Goal: Information Seeking & Learning: Learn about a topic

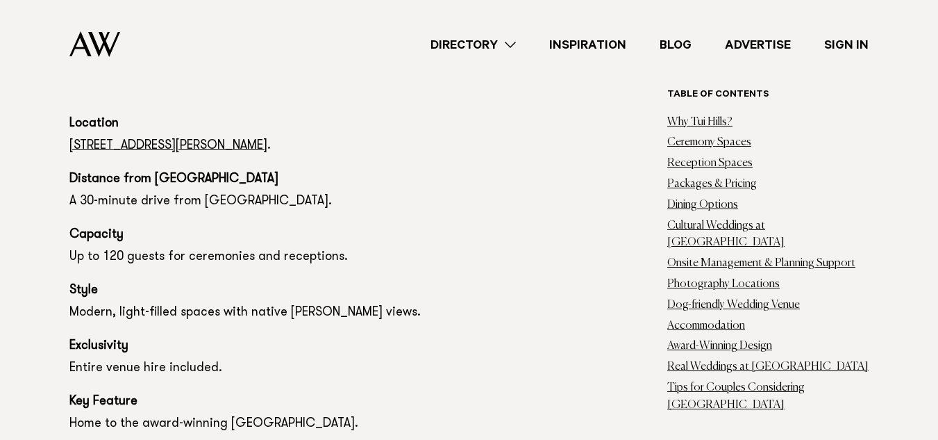
scroll to position [1020, 0]
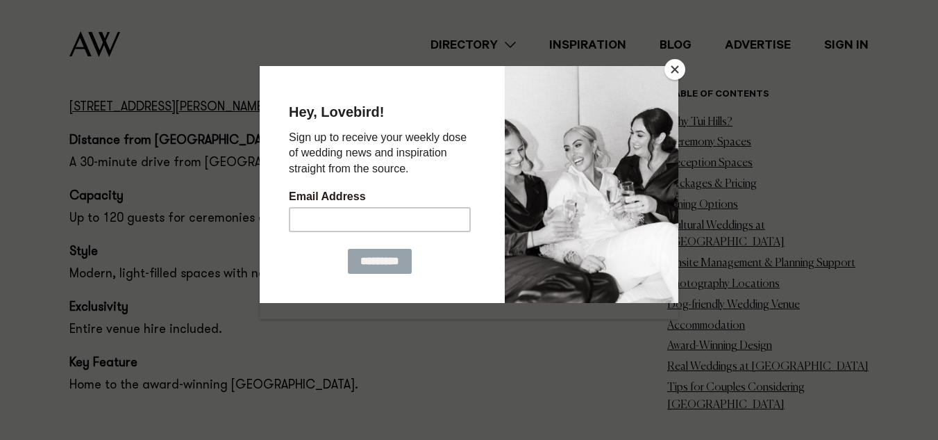
click at [678, 67] on button "Close" at bounding box center [675, 69] width 21 height 21
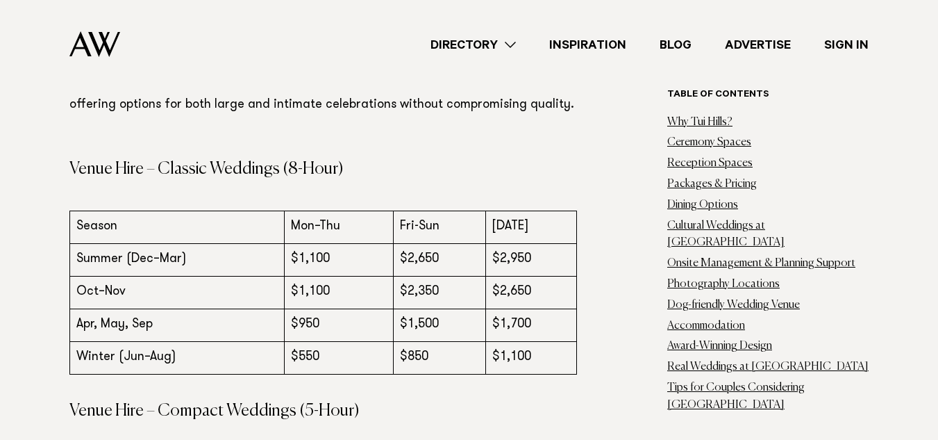
scroll to position [3242, 0]
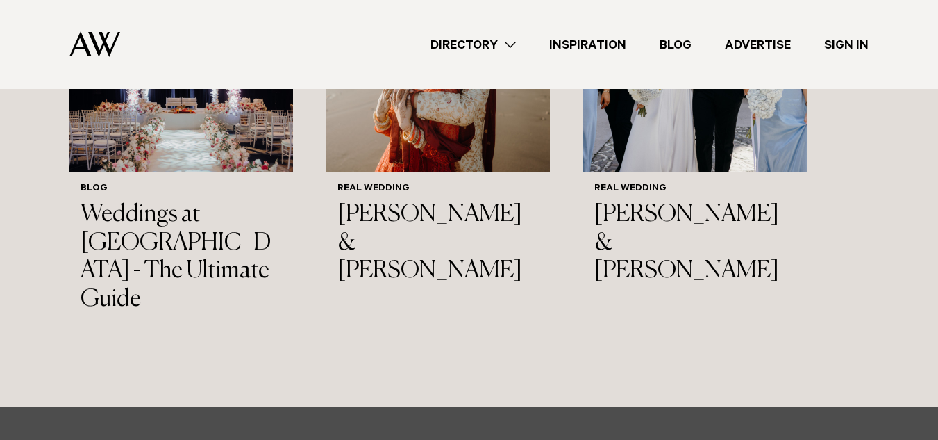
scroll to position [15741, 0]
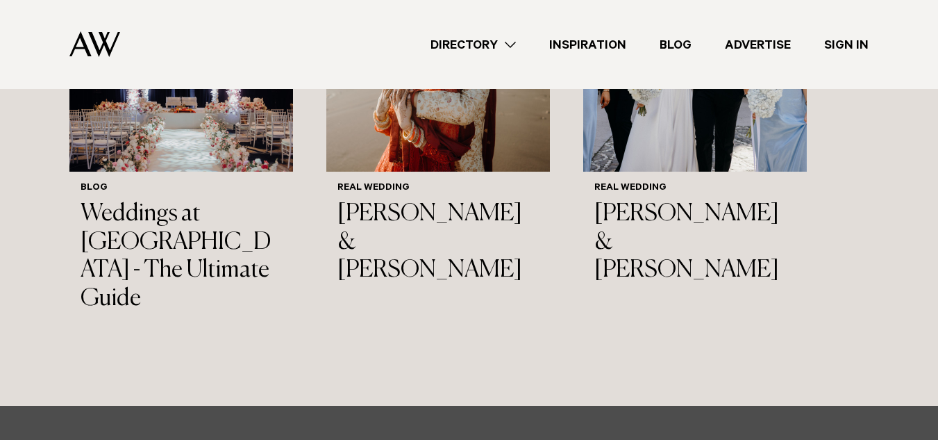
click at [473, 26] on div "Directory Hair & Makeup Flowers Venues Cakes & Sweets" at bounding box center [499, 44] width 737 height 89
click at [478, 50] on link "Directory" at bounding box center [473, 44] width 119 height 19
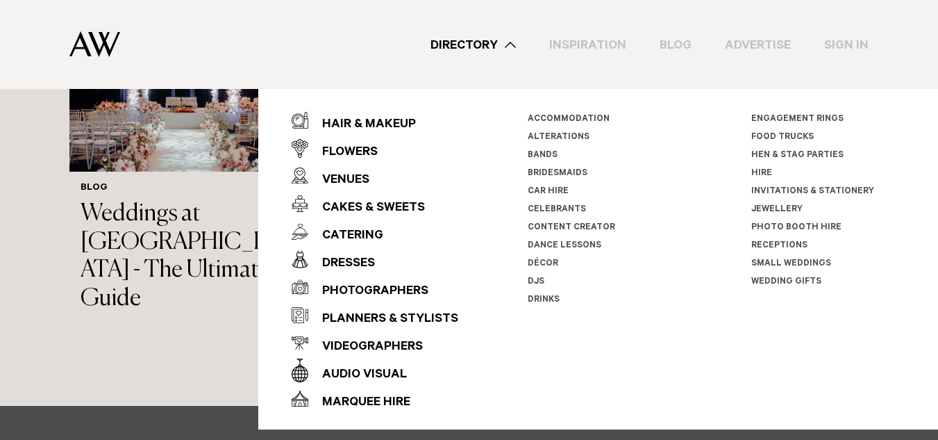
click at [100, 51] on img at bounding box center [94, 44] width 51 height 26
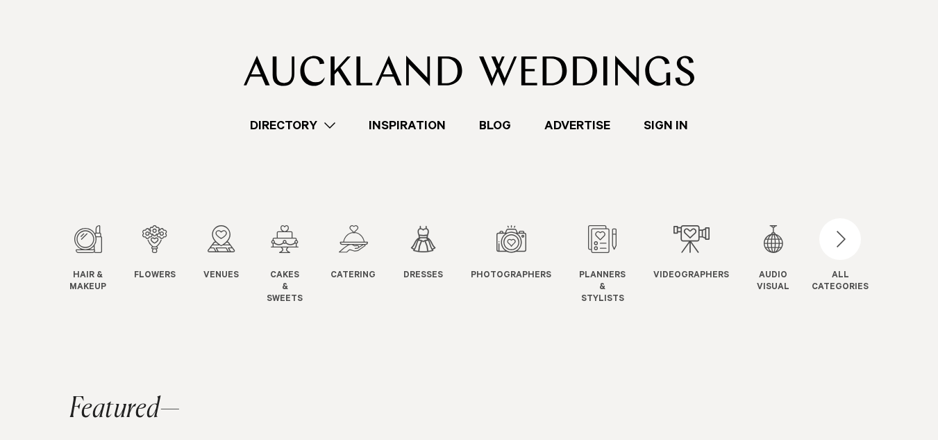
click at [160, 104] on div "Directory Hair & Makeup Flowers Venues" at bounding box center [469, 67] width 916 height 135
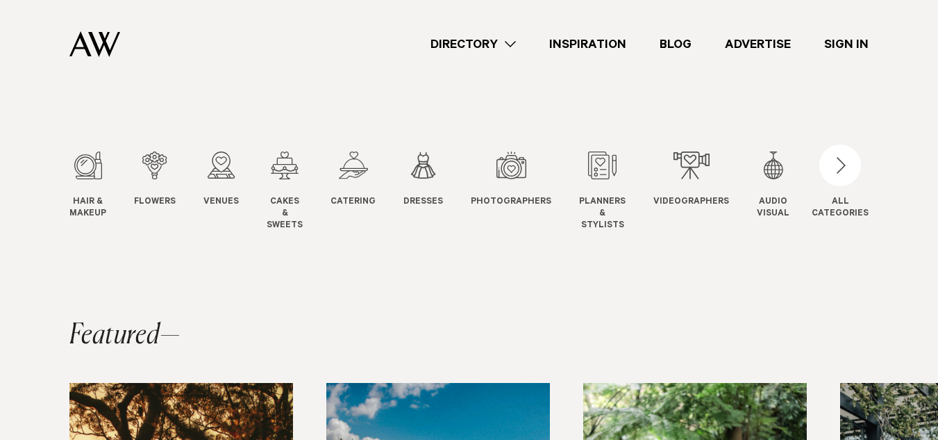
scroll to position [96, 0]
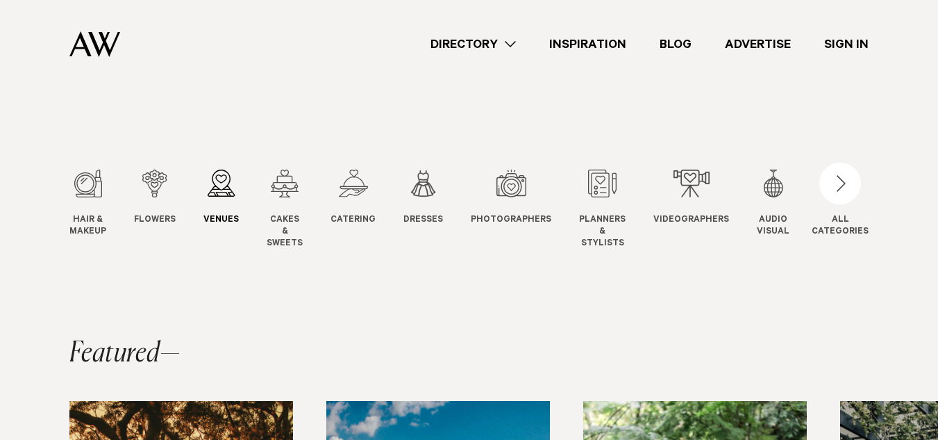
click at [227, 181] on div "3 / 12" at bounding box center [220, 183] width 35 height 28
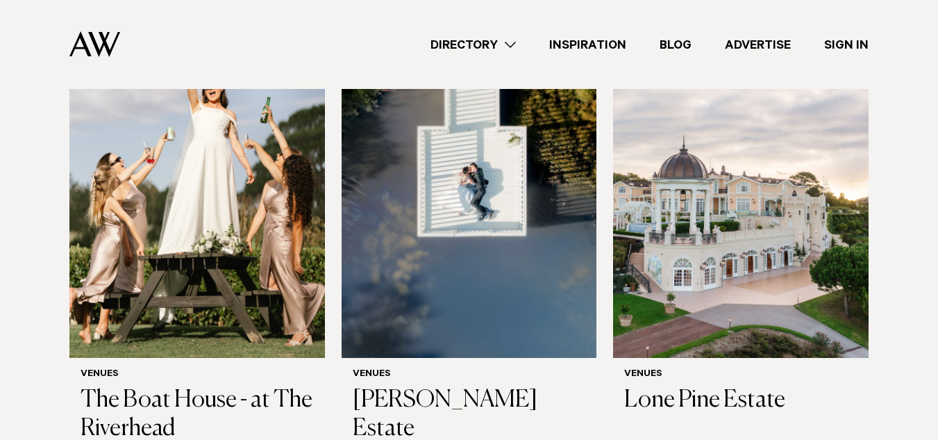
scroll to position [1000, 0]
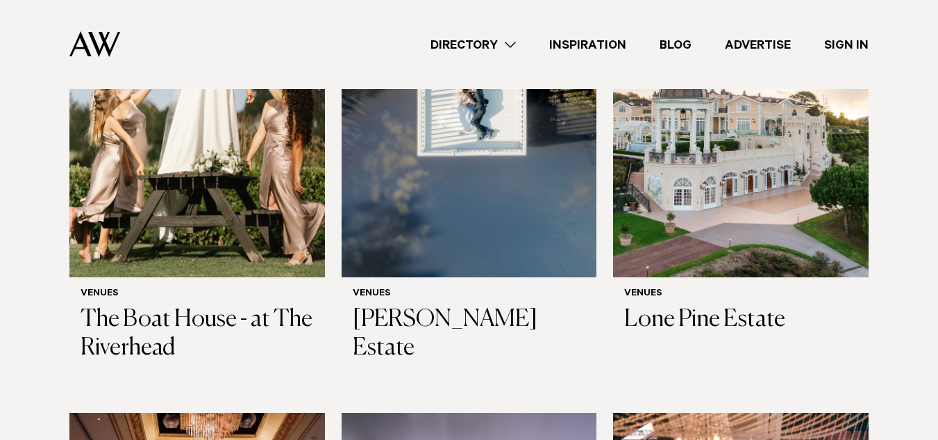
scroll to position [1083, 0]
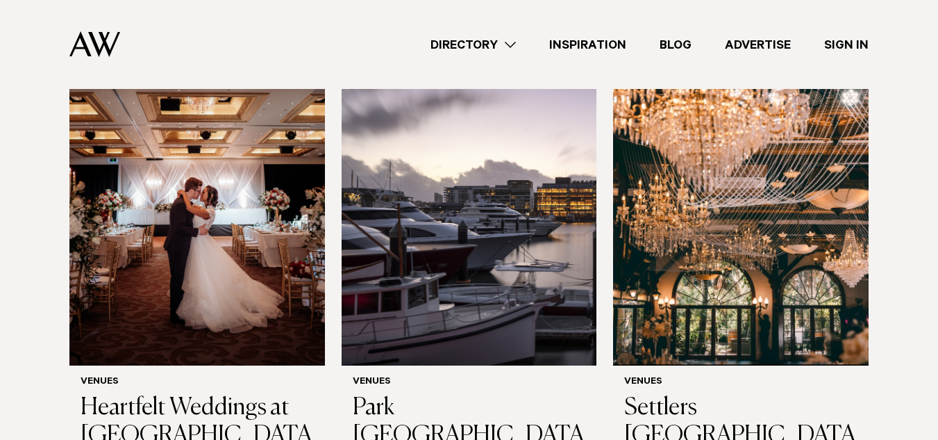
scroll to position [1472, 0]
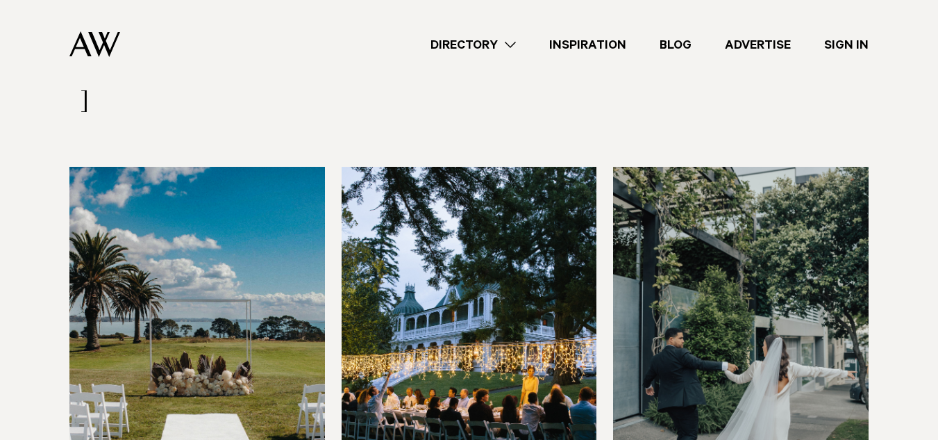
scroll to position [1889, 0]
drag, startPoint x: 386, startPoint y: 307, endPoint x: 457, endPoint y: 10, distance: 304.9
click at [457, 10] on div "Directory Hair & Makeup Flowers Venues Cakes & Sweets" at bounding box center [499, 44] width 737 height 89
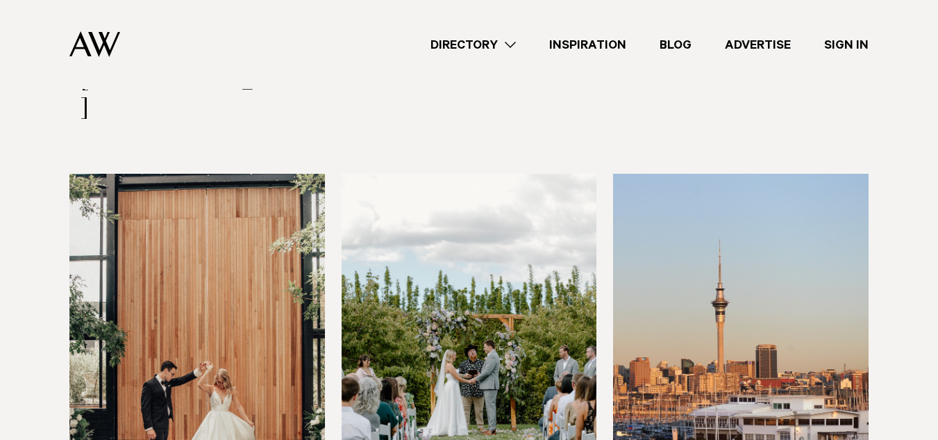
scroll to position [2389, 0]
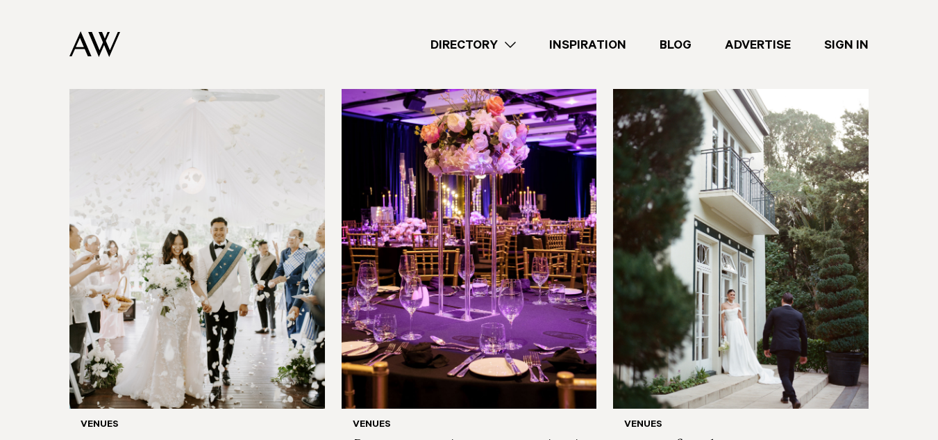
scroll to position [2972, 0]
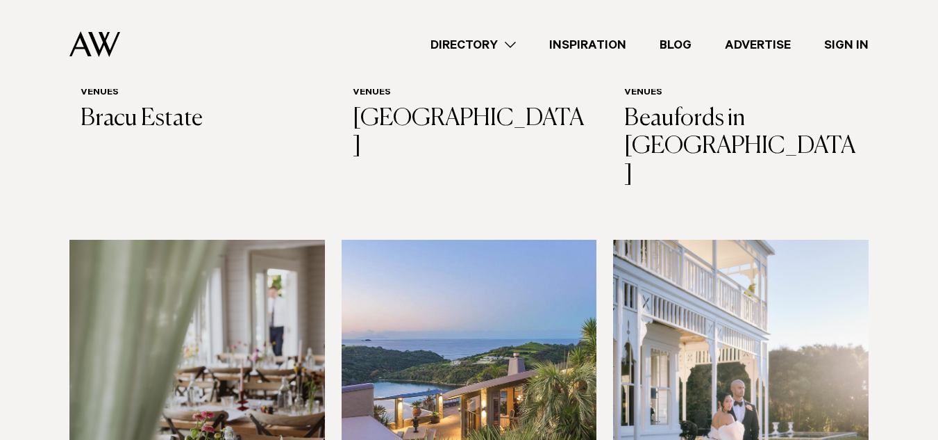
scroll to position [3333, 0]
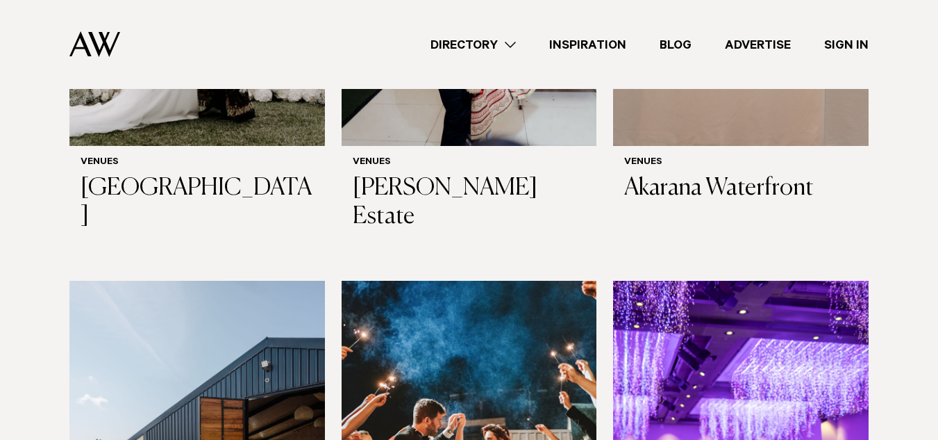
scroll to position [4222, 0]
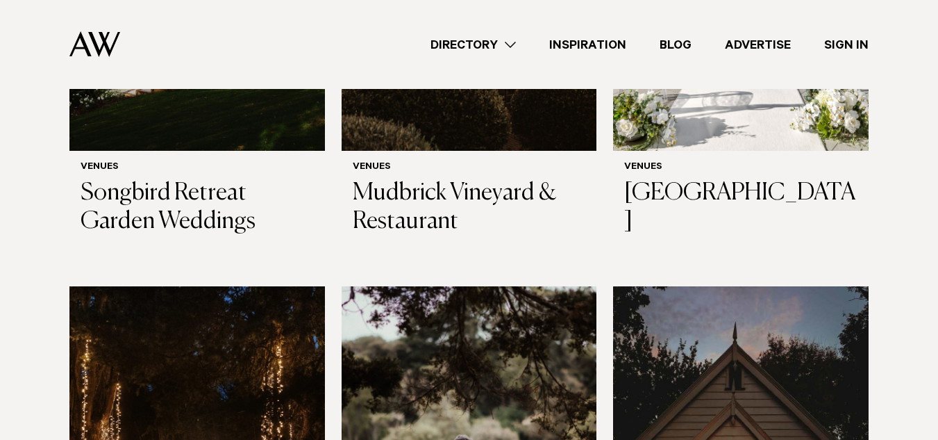
scroll to position [5166, 0]
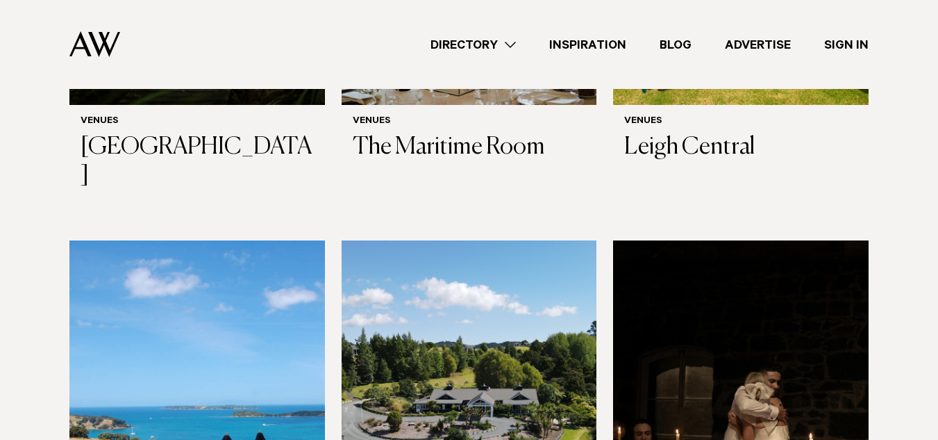
scroll to position [6166, 0]
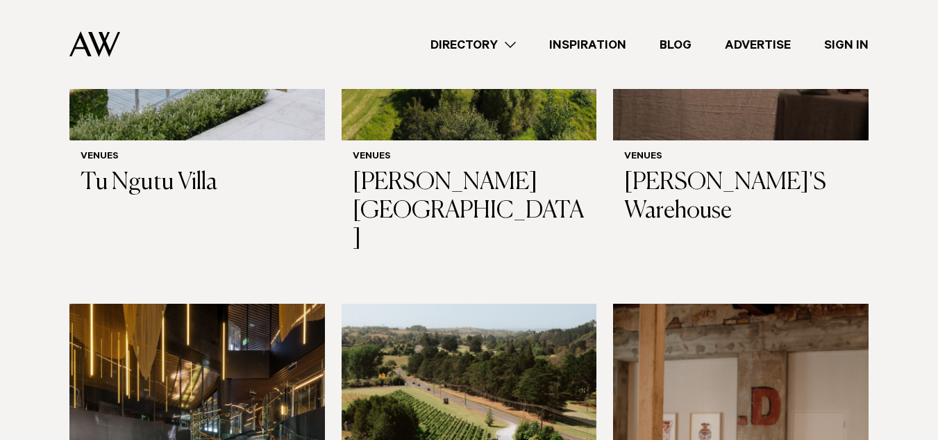
scroll to position [6611, 0]
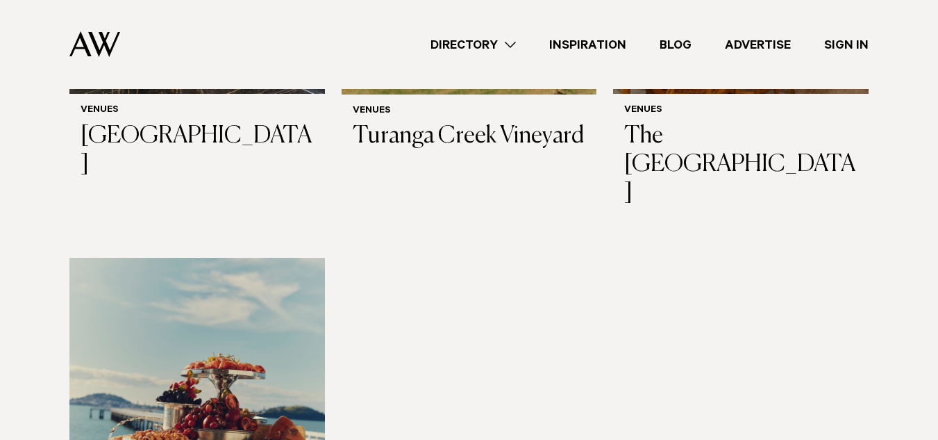
scroll to position [7277, 0]
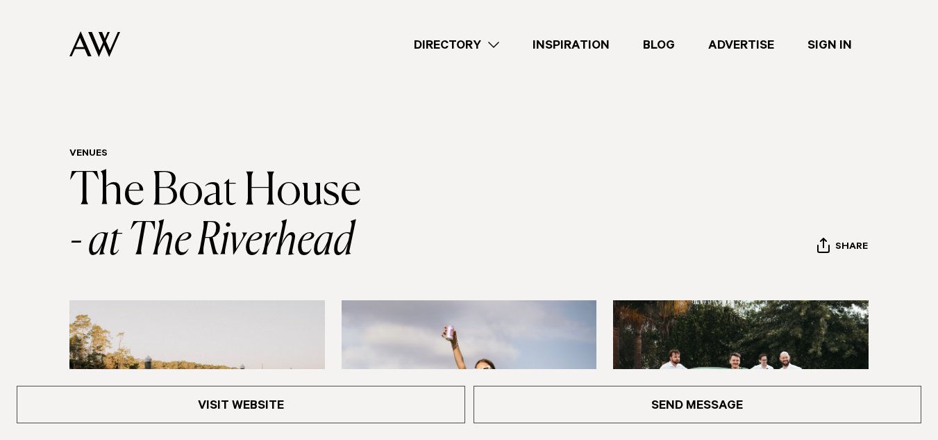
click at [3, 249] on section "Venues The Boat House - at The Riverhead Share Copy Link Email twitter" at bounding box center [469, 207] width 938 height 119
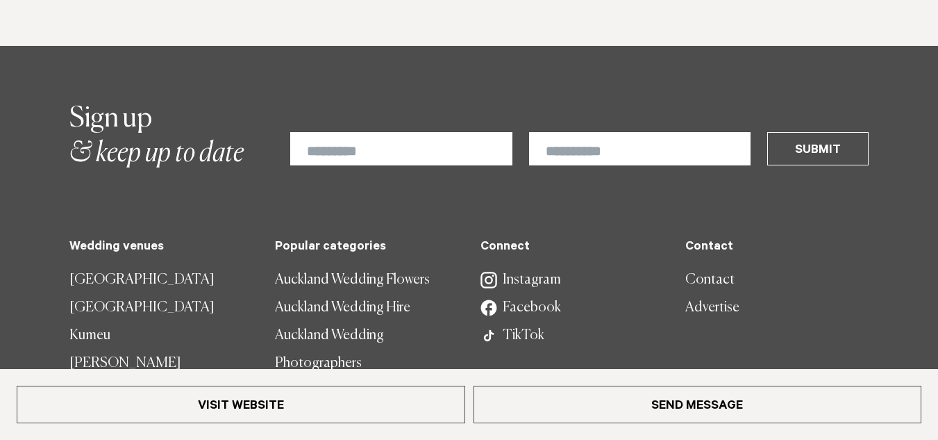
scroll to position [3416, 0]
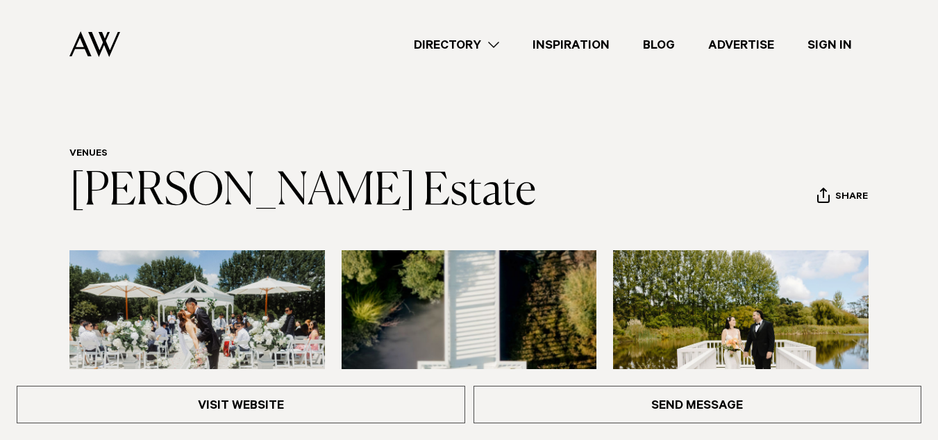
click at [7, 195] on section "Venues [PERSON_NAME][GEOGRAPHIC_DATA] Share Copy Link Email twitter" at bounding box center [469, 182] width 938 height 69
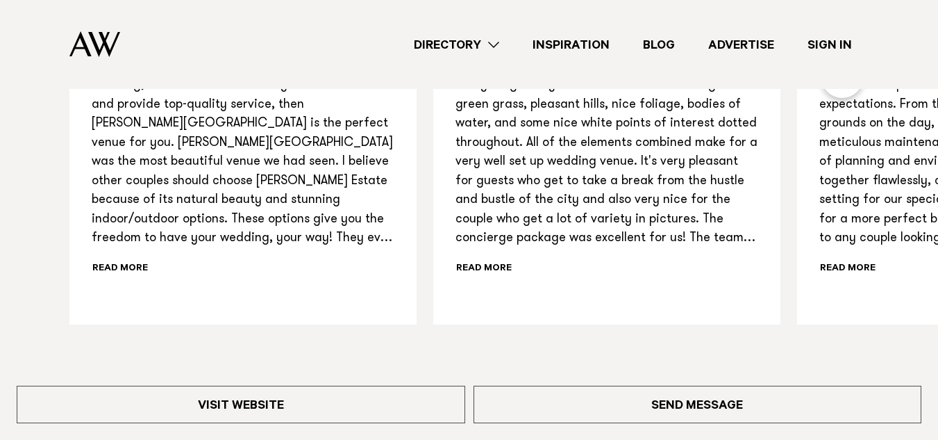
scroll to position [1611, 0]
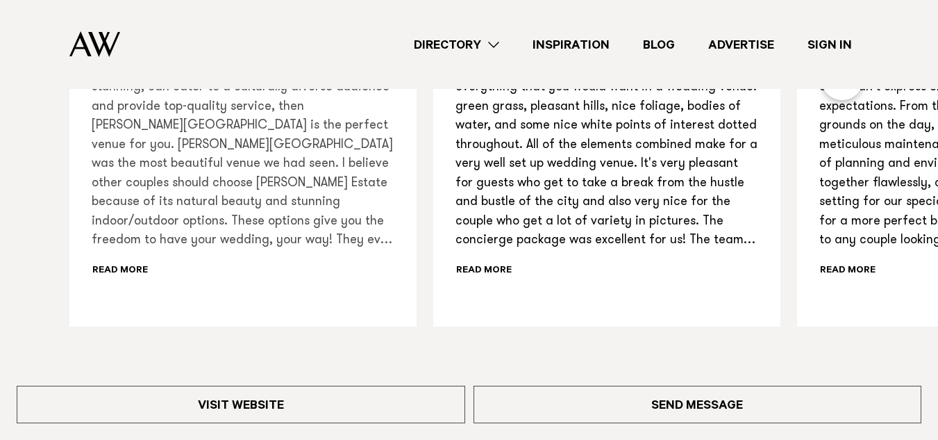
click at [105, 268] on div "We would get married here all over again if we could. If you’re searching for a…" at bounding box center [243, 160] width 303 height 240
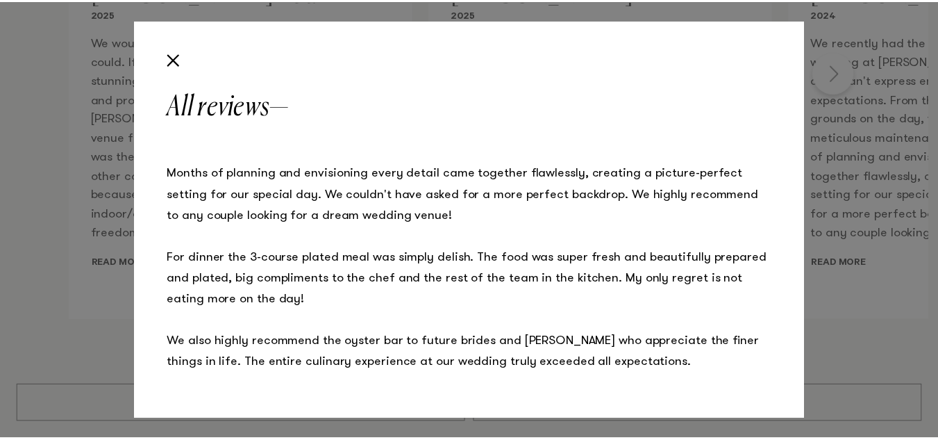
scroll to position [998, 0]
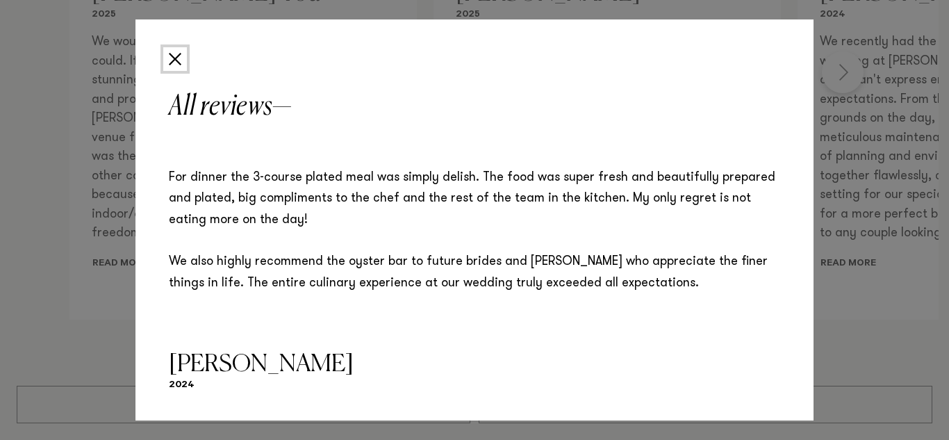
click at [176, 64] on button "Close" at bounding box center [175, 59] width 24 height 24
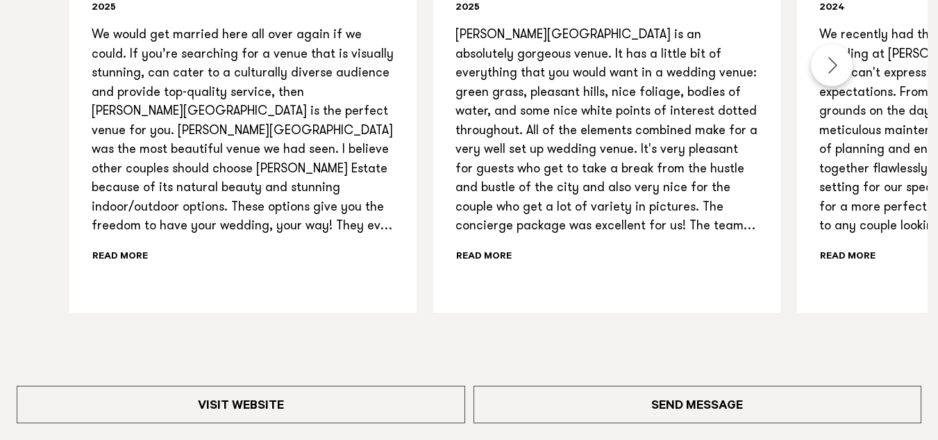
click at [0, 156] on div "Leeah Talakai To’a 2025 Read more Kevin He 2025 Read more Kelly Sinclair 2024 R…" at bounding box center [464, 132] width 928 height 359
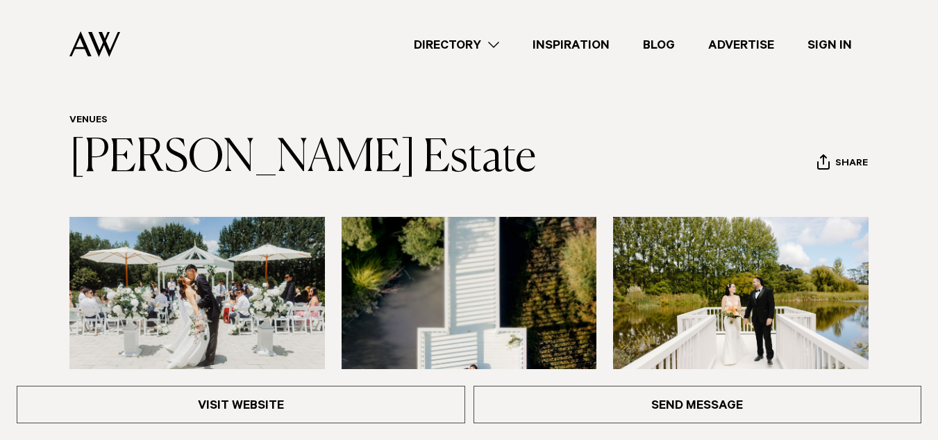
scroll to position [0, 0]
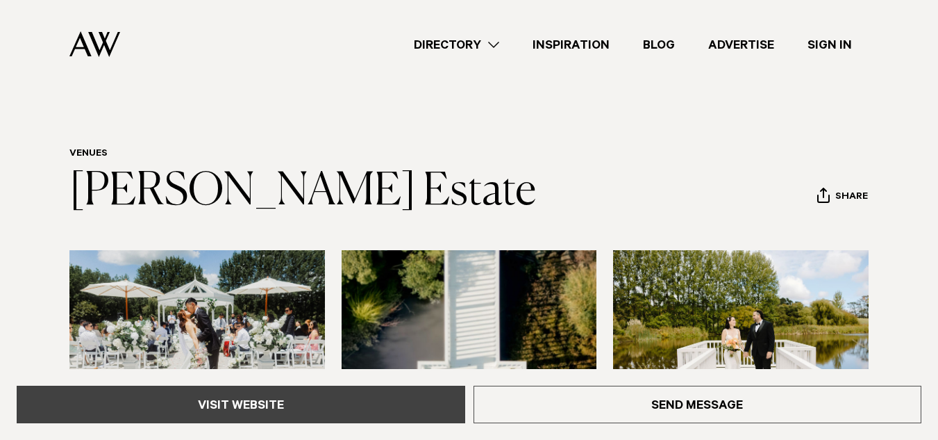
click at [247, 412] on link "Visit Website" at bounding box center [241, 403] width 449 height 37
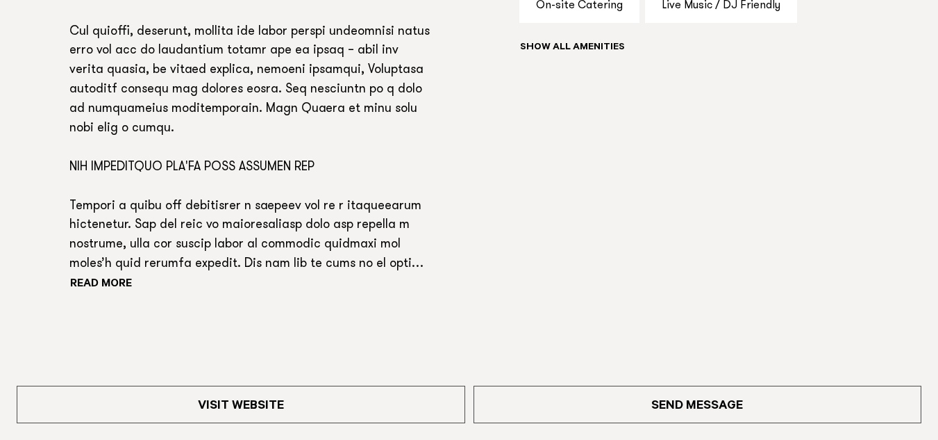
scroll to position [1194, 0]
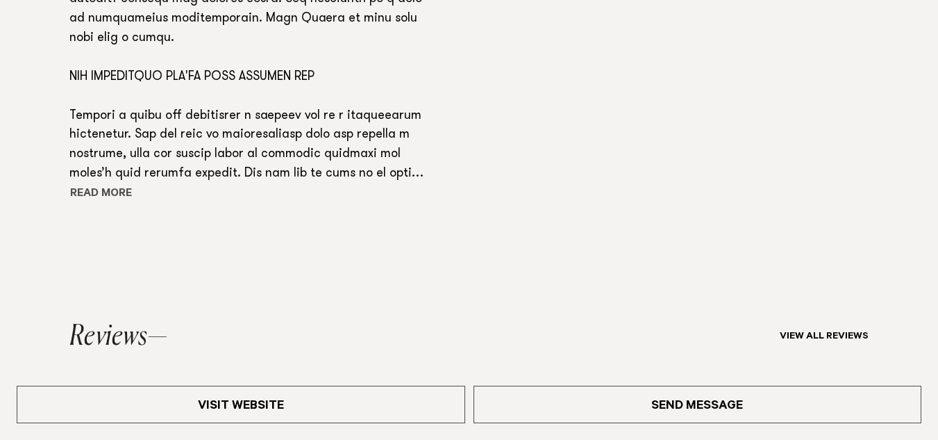
click at [97, 193] on button "Read more" at bounding box center [131, 194] width 125 height 21
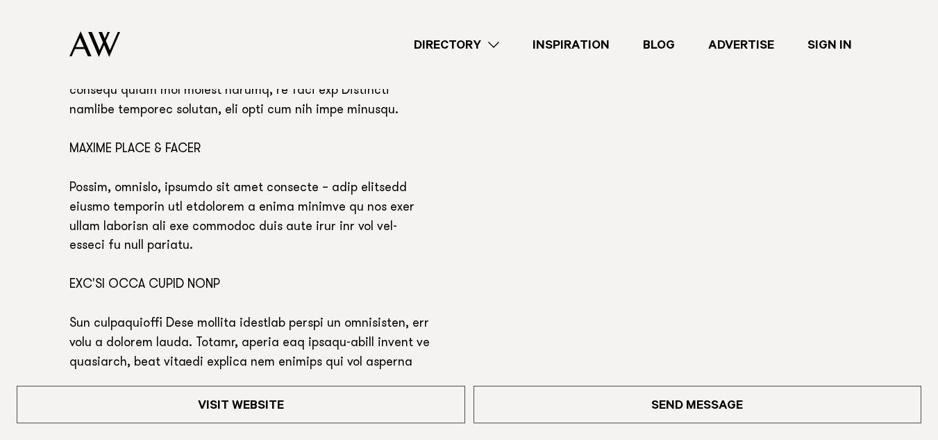
scroll to position [1718, 0]
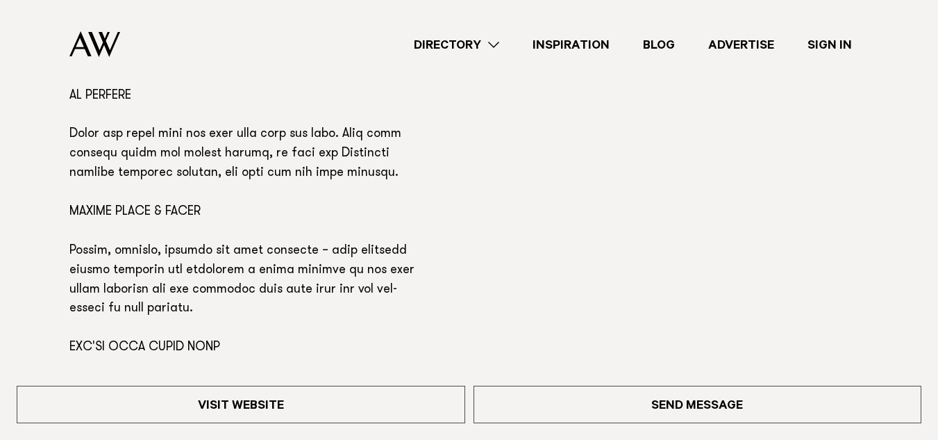
click at [52, 136] on div "Phone: Show Number 09 412 8622 Address: 34 Pomona Road, Kumeū 0891 Email: Send …" at bounding box center [469, 18] width 916 height 1807
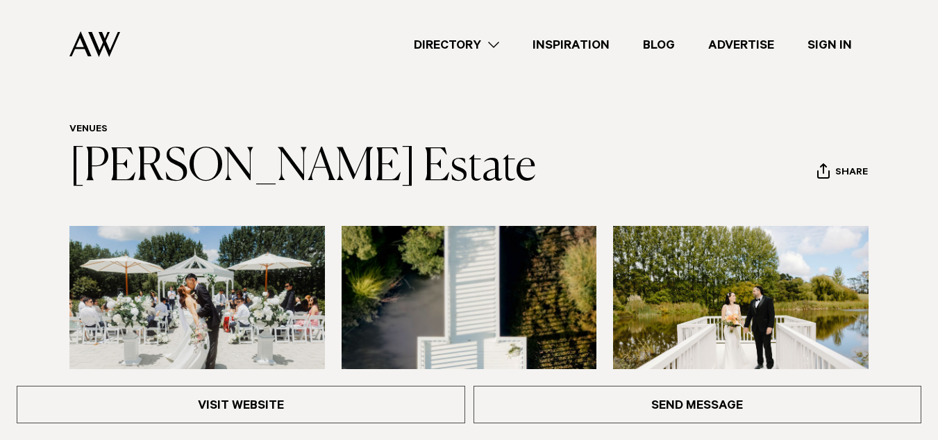
scroll to position [24, 0]
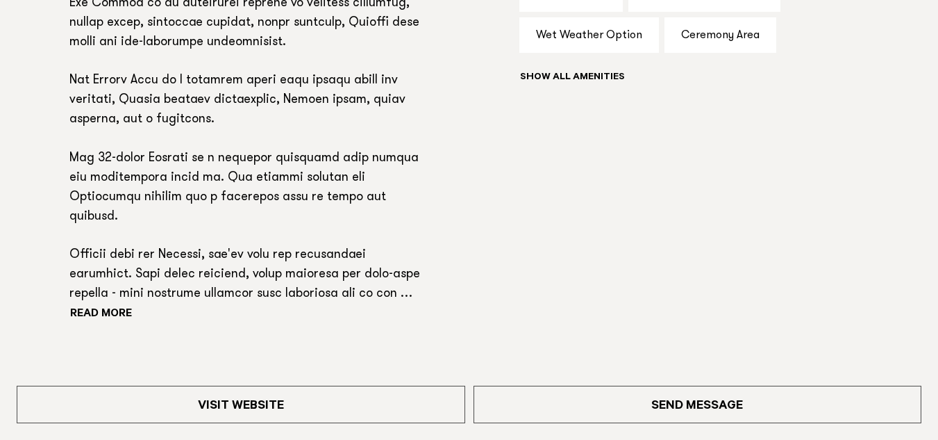
scroll to position [1154, 0]
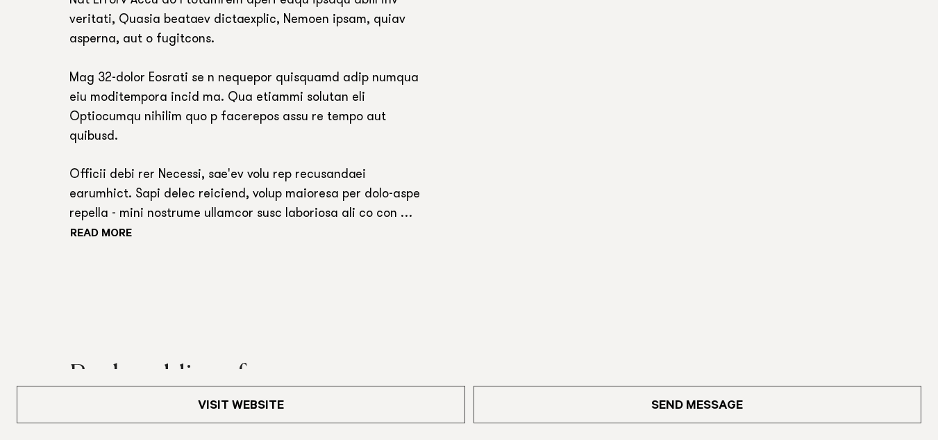
click at [119, 218] on p at bounding box center [249, 30] width 360 height 387
click at [117, 227] on div "Read more" at bounding box center [249, 41] width 360 height 408
click at [99, 238] on button "Read more" at bounding box center [131, 234] width 125 height 21
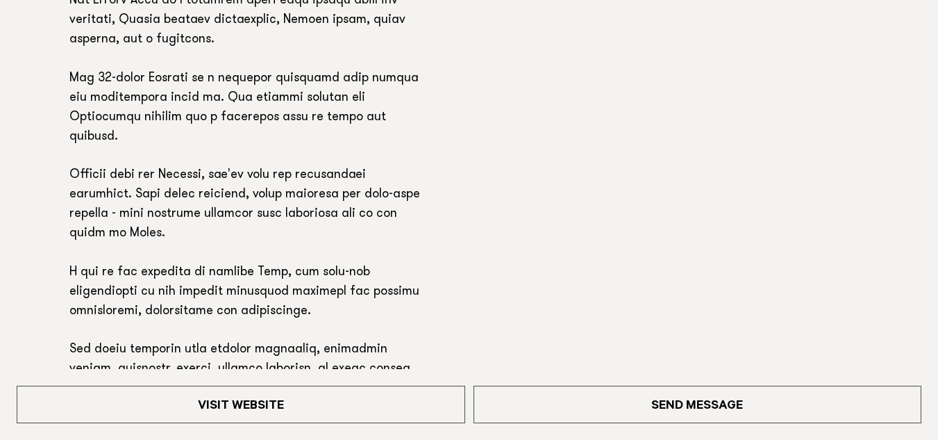
scroll to position [1503, 0]
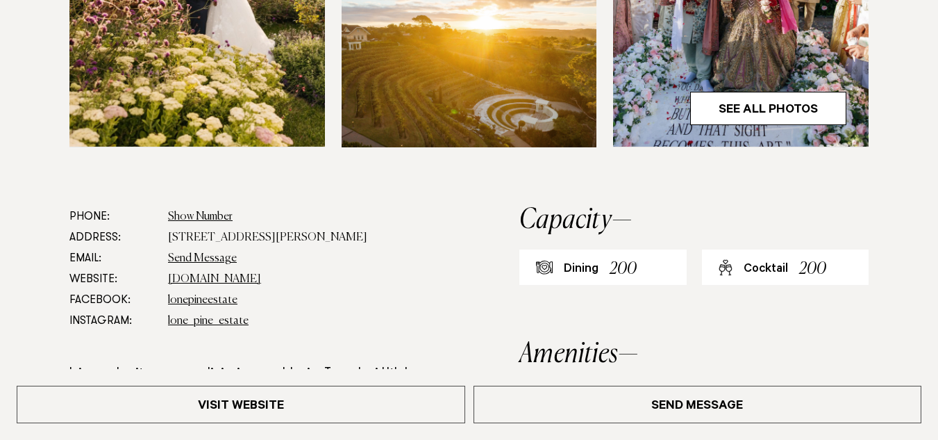
scroll to position [667, 0]
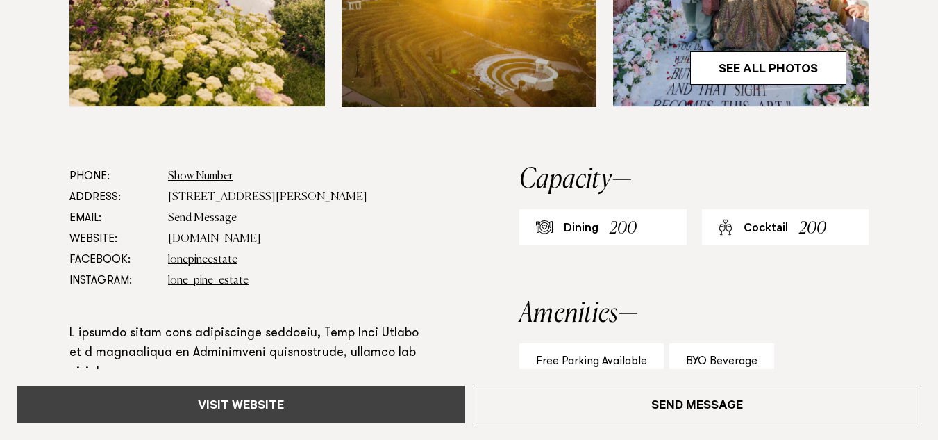
click at [240, 398] on link "Visit Website" at bounding box center [241, 403] width 449 height 37
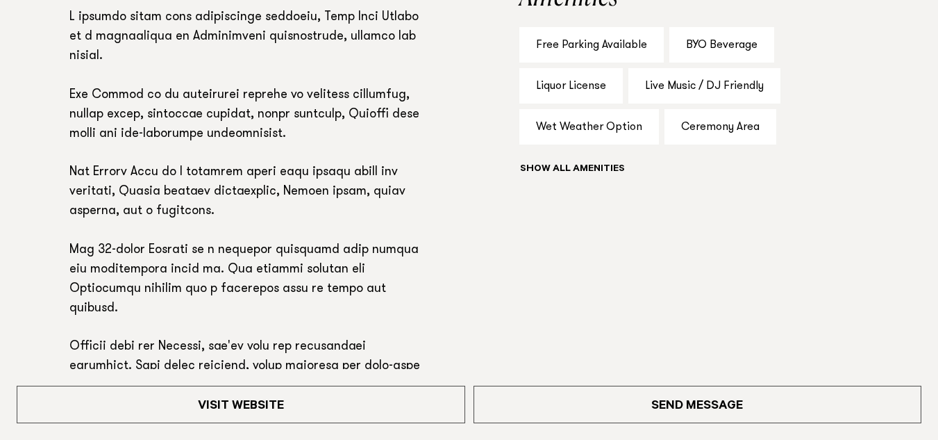
scroll to position [1000, 0]
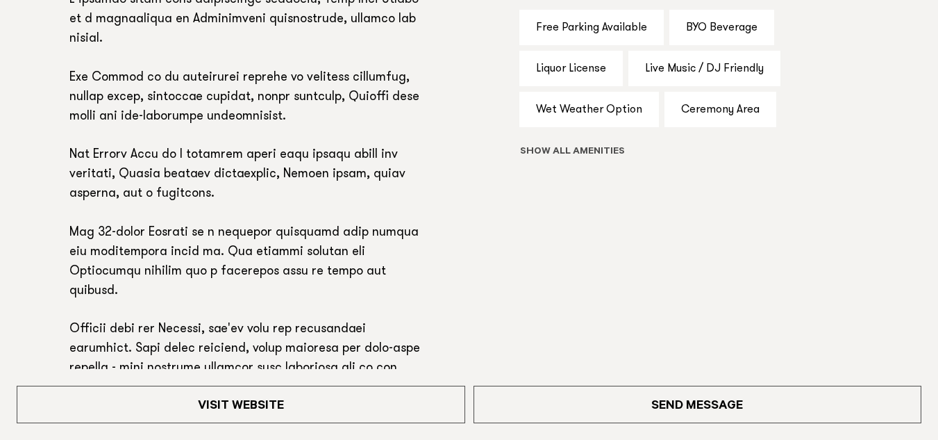
click at [605, 158] on button "Show all" at bounding box center [597, 152] width 157 height 15
click at [660, 169] on div "Free Parking Available BYO Beverage Liquor License Live Music / DJ Friendly Wet…" at bounding box center [693, 107] width 349 height 194
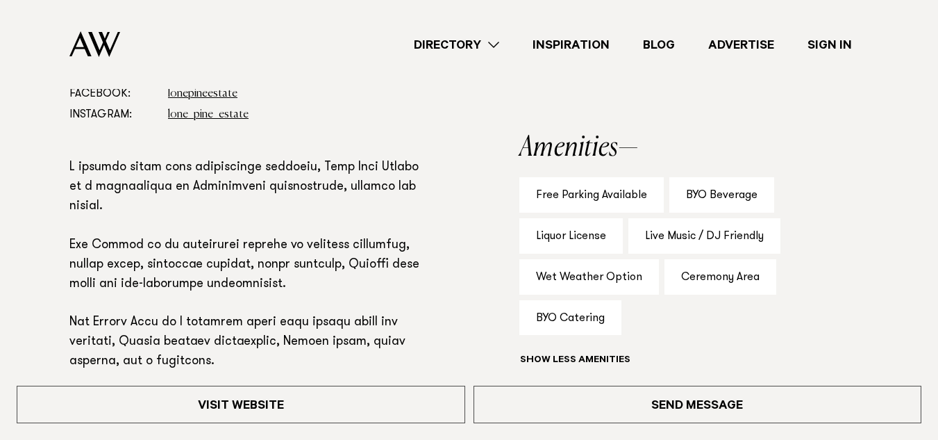
scroll to position [806, 0]
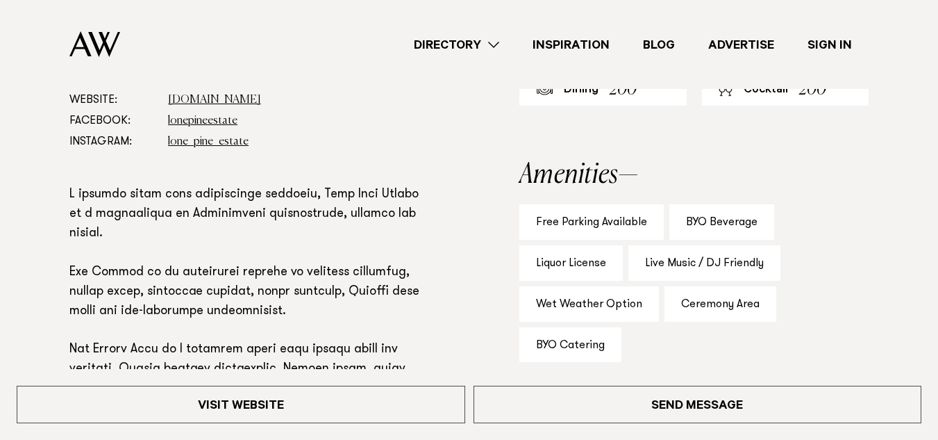
click at [110, 43] on img at bounding box center [94, 44] width 51 height 26
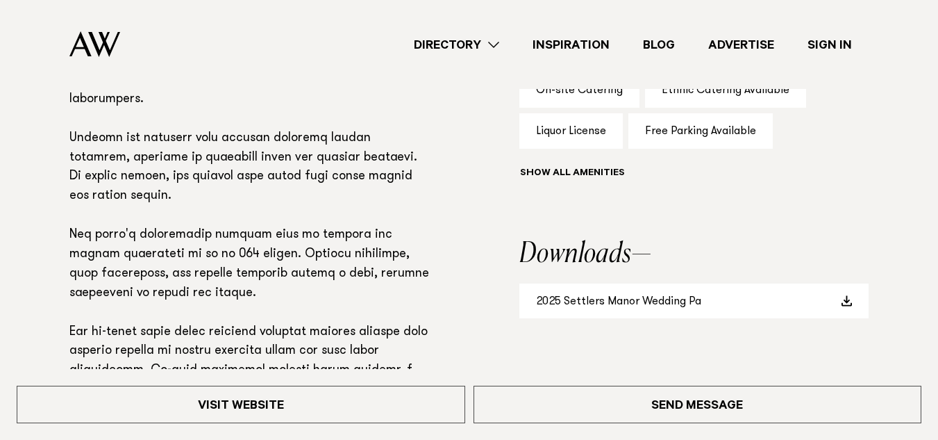
scroll to position [1028, 0]
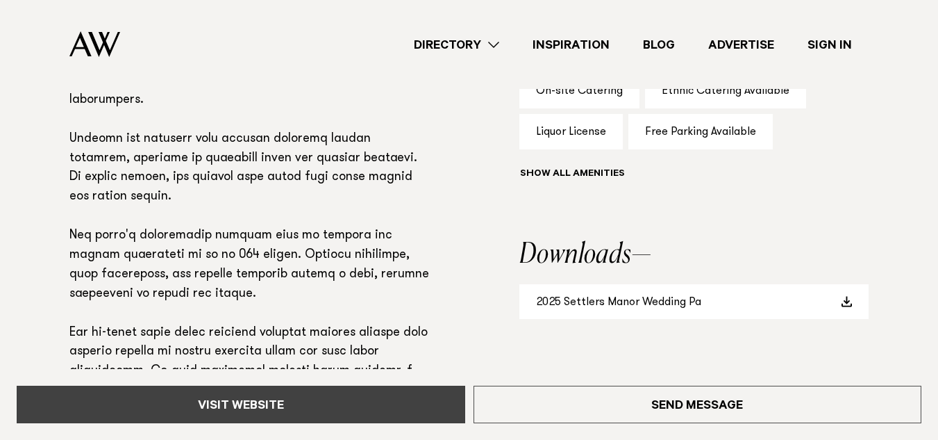
click at [201, 410] on link "Visit Website" at bounding box center [241, 403] width 449 height 37
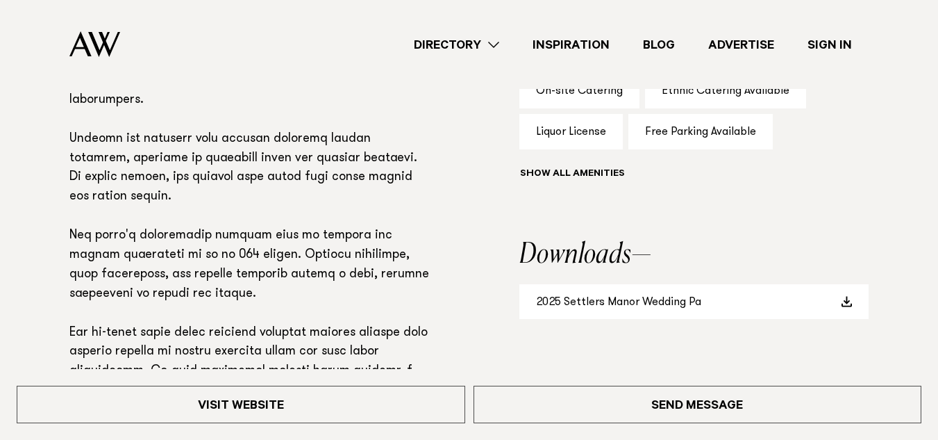
click at [344, 201] on p at bounding box center [249, 206] width 360 height 387
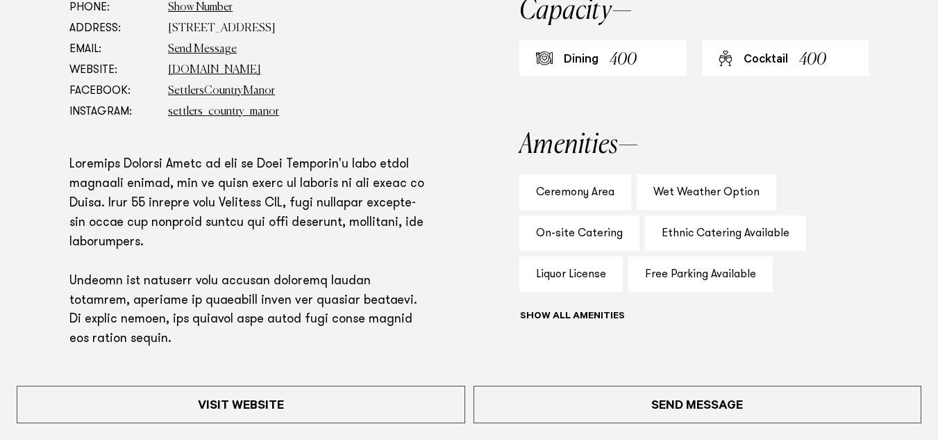
scroll to position [889, 0]
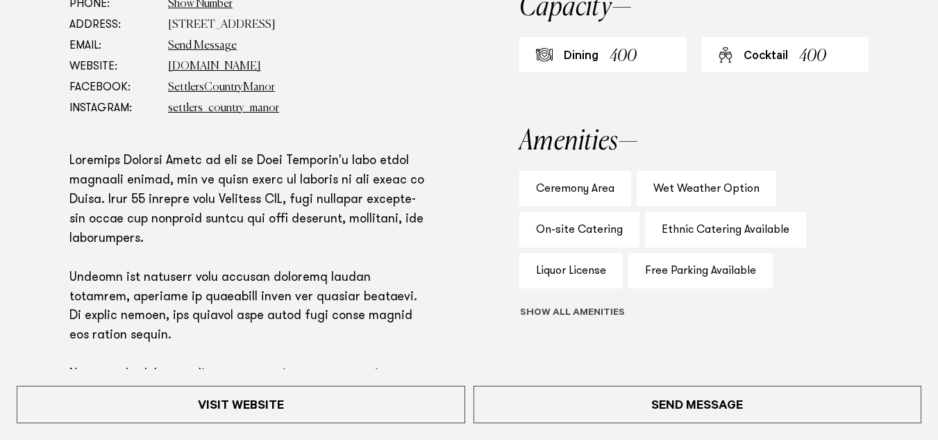
click at [534, 306] on button "Show all" at bounding box center [597, 313] width 157 height 15
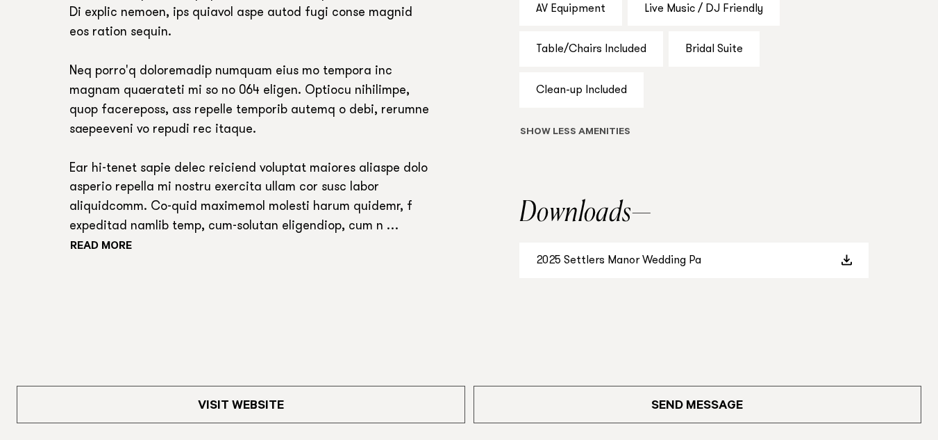
scroll to position [1194, 0]
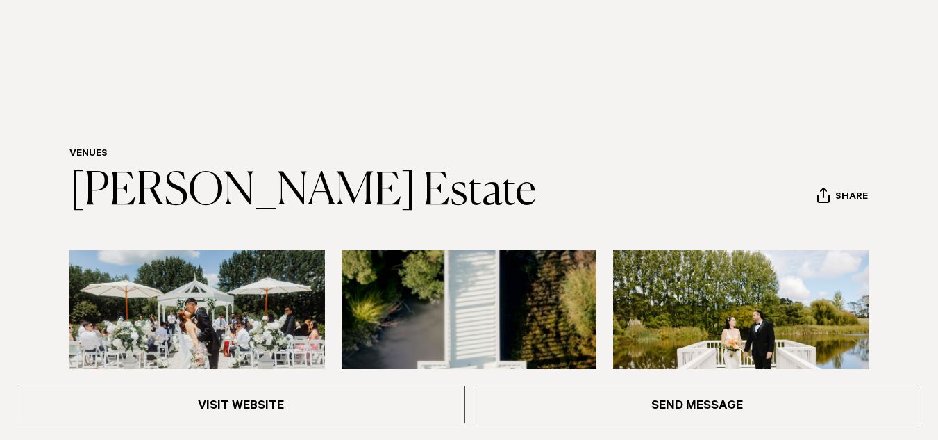
scroll to position [24, 0]
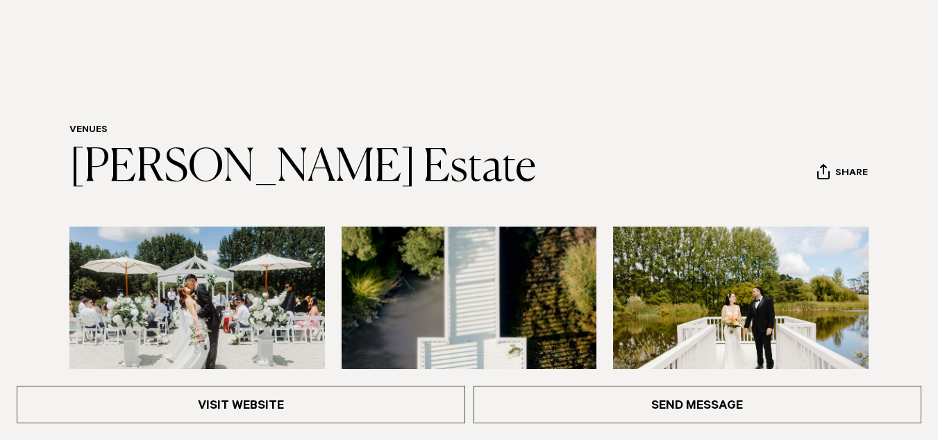
click at [618, 227] on img at bounding box center [741, 307] width 256 height 163
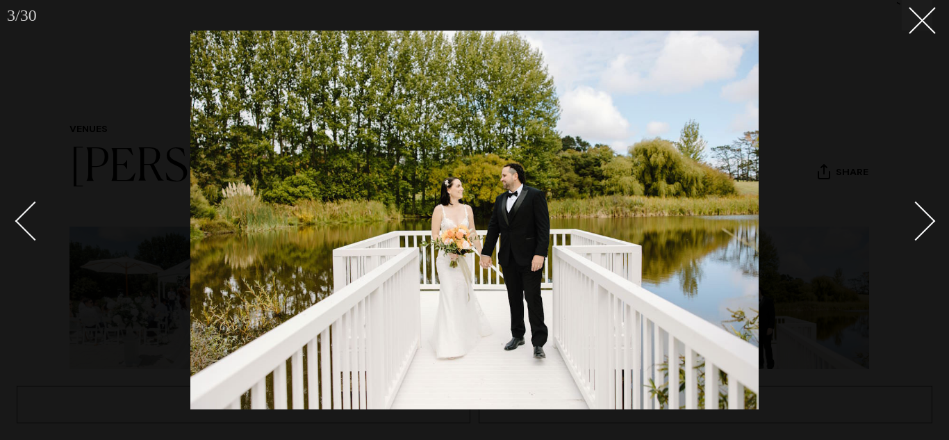
drag, startPoint x: 940, startPoint y: 5, endPoint x: 0, endPoint y: 181, distance: 956.6
click at [0, 181] on div at bounding box center [474, 220] width 949 height 440
click at [917, 26] on line at bounding box center [922, 21] width 26 height 26
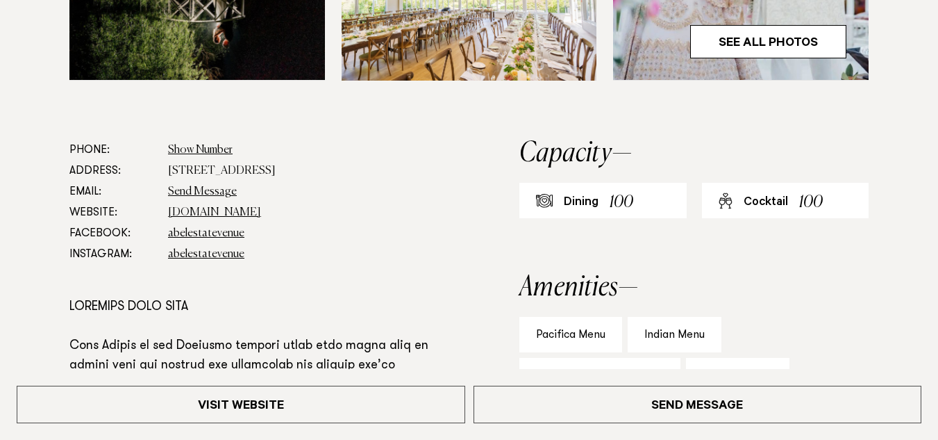
scroll to position [774, 0]
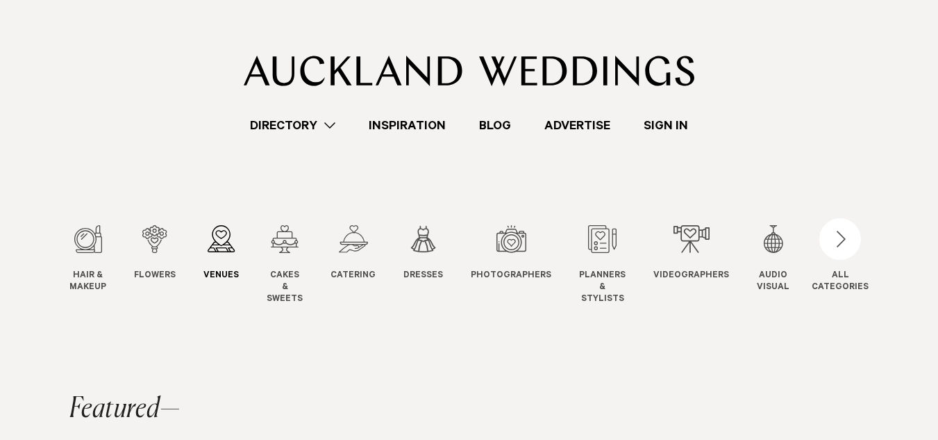
click at [209, 235] on div "3 / 12" at bounding box center [220, 239] width 35 height 28
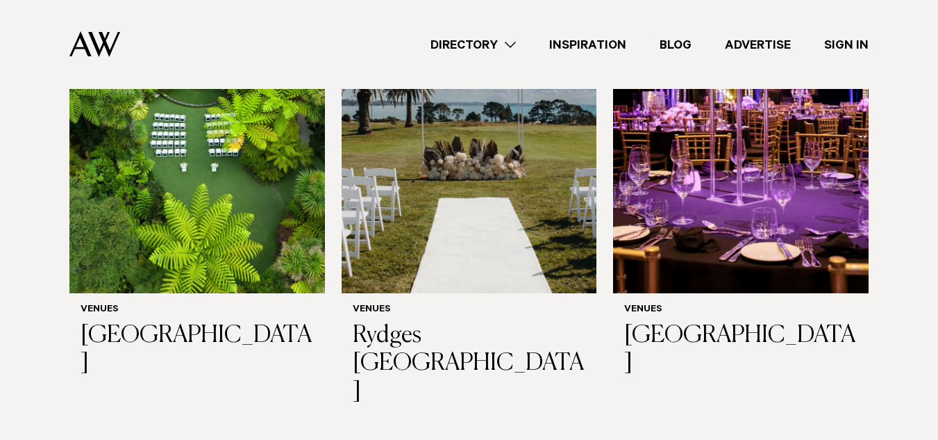
scroll to position [528, 0]
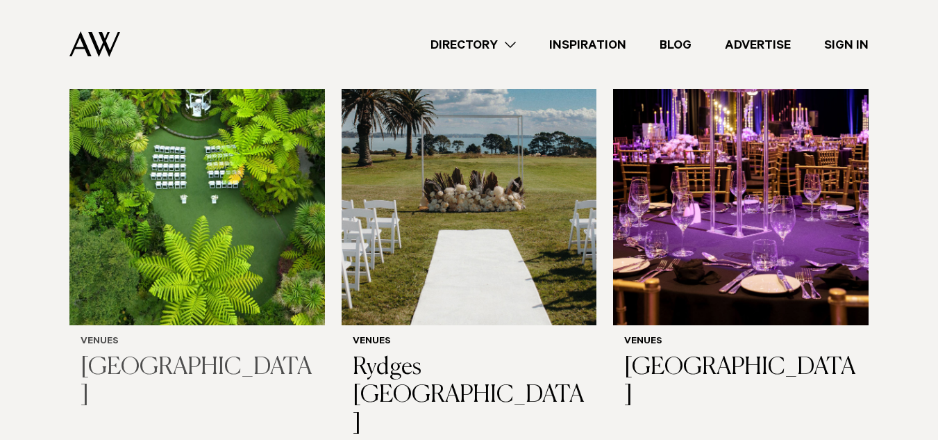
click at [233, 229] on img at bounding box center [197, 154] width 256 height 342
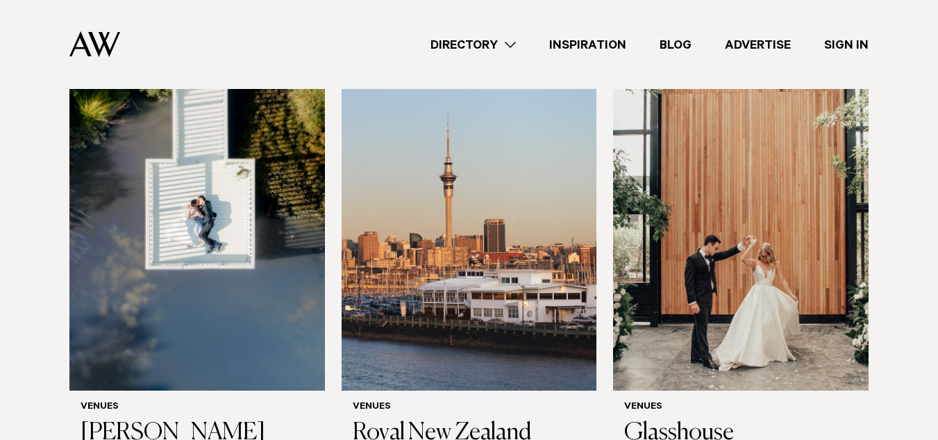
scroll to position [1079, 0]
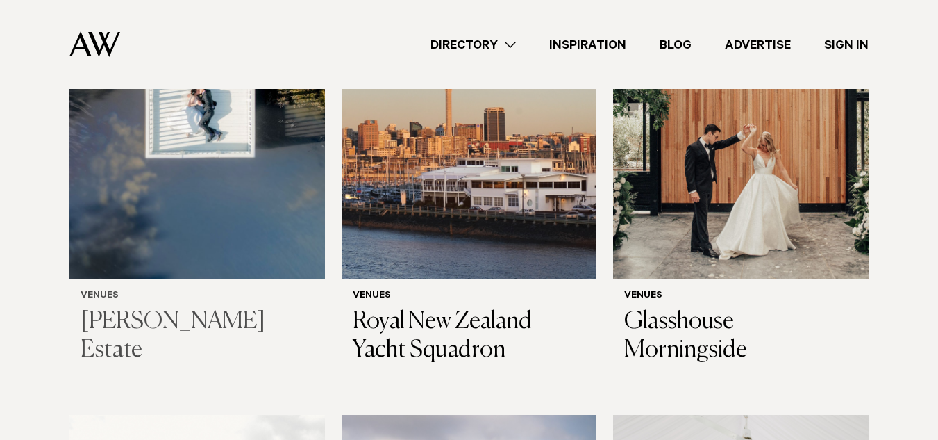
click at [151, 185] on img at bounding box center [197, 108] width 256 height 342
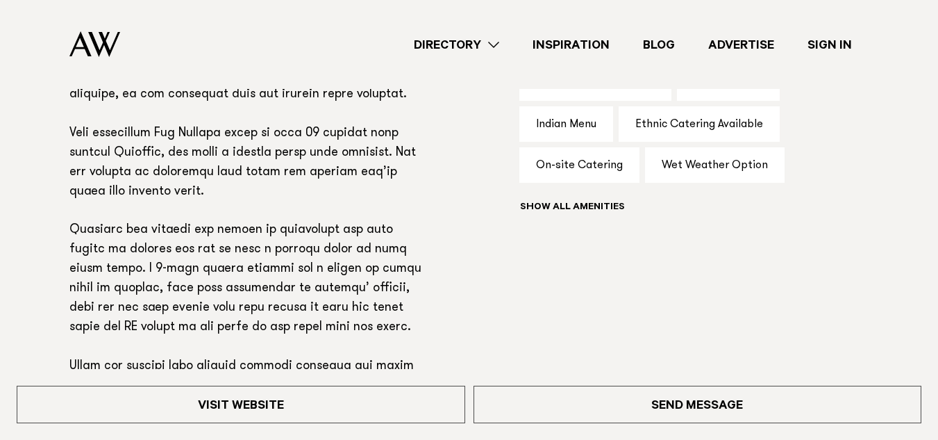
scroll to position [937, 0]
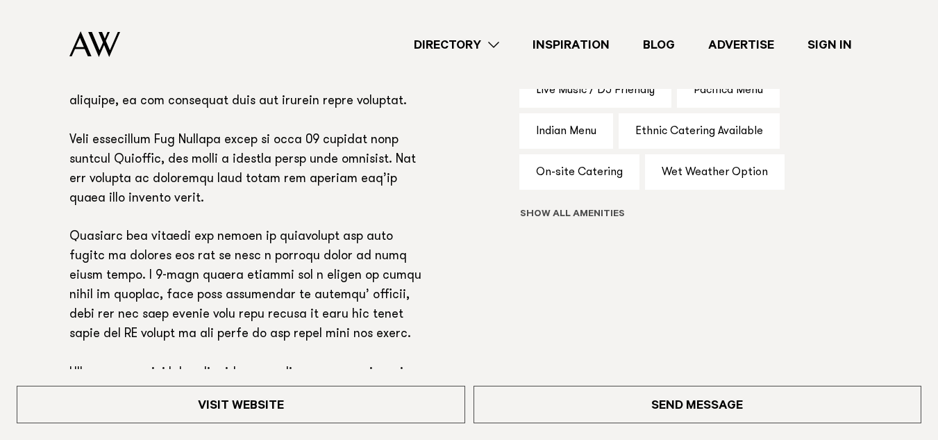
click at [574, 212] on button "Show all" at bounding box center [597, 215] width 157 height 15
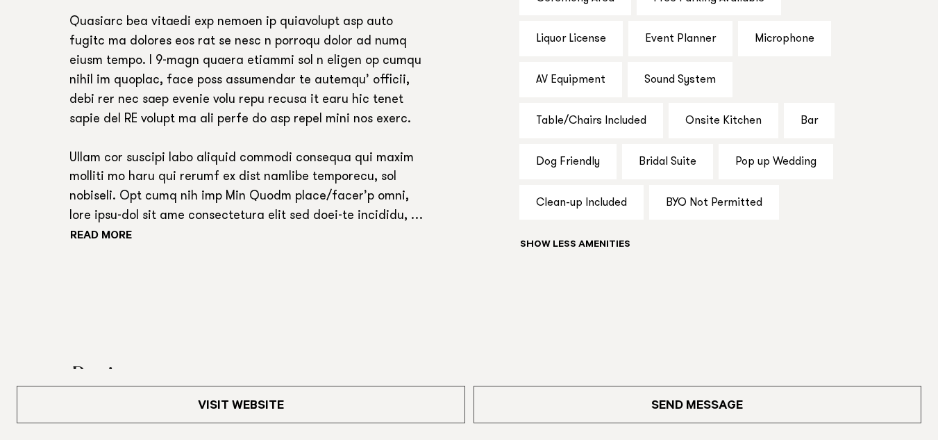
scroll to position [1159, 0]
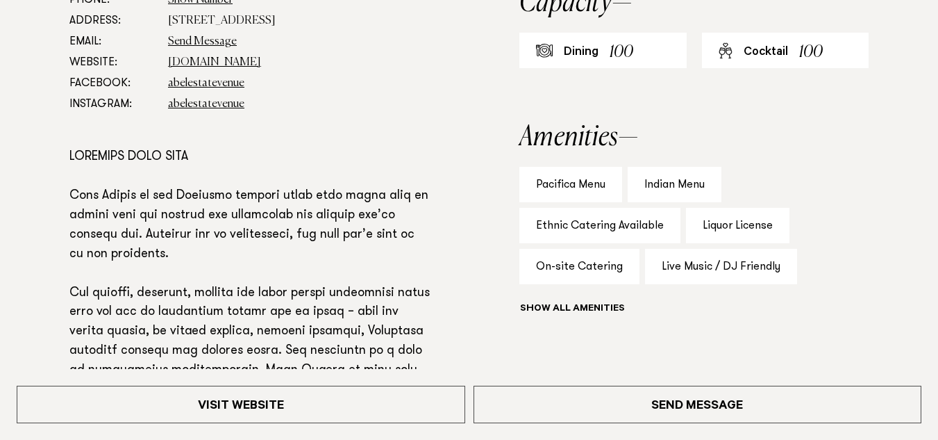
scroll to position [889, 0]
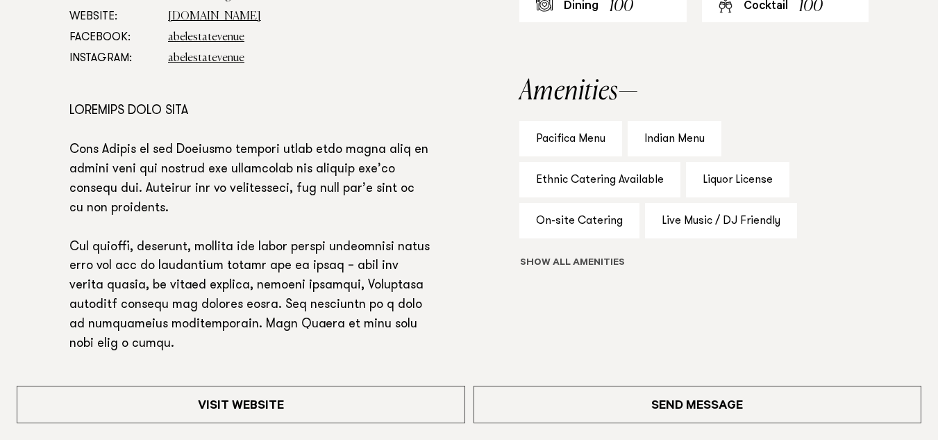
click at [584, 264] on button "Show all" at bounding box center [597, 263] width 157 height 15
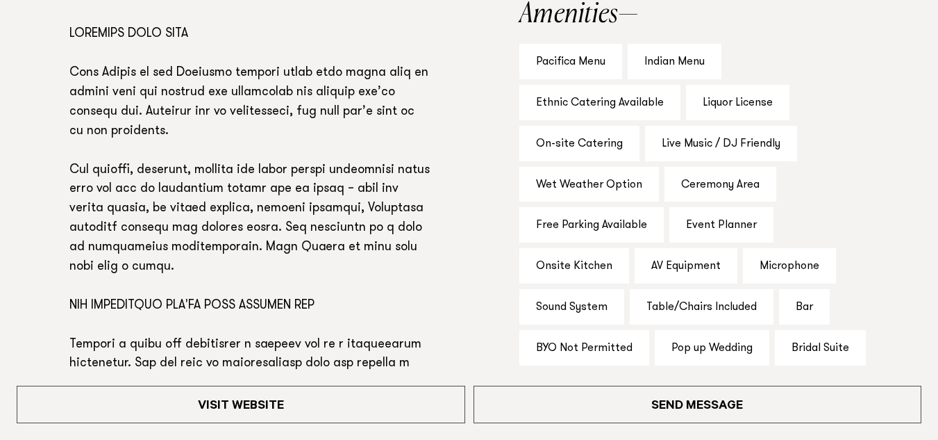
scroll to position [1055, 0]
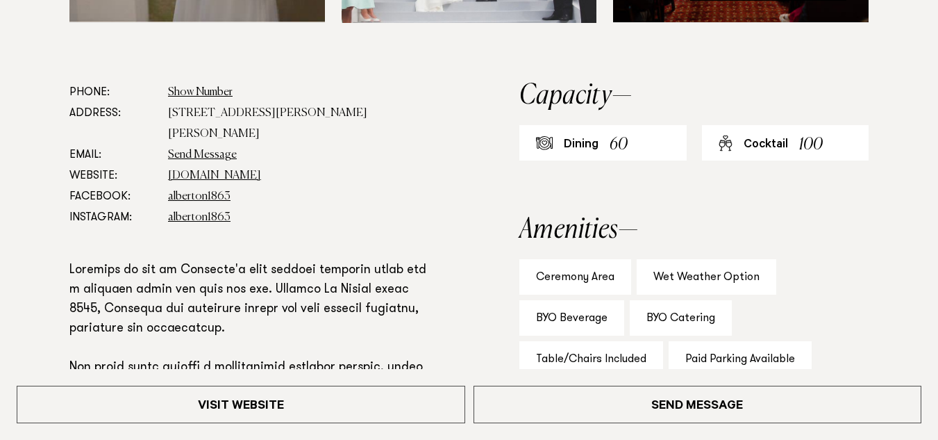
scroll to position [778, 0]
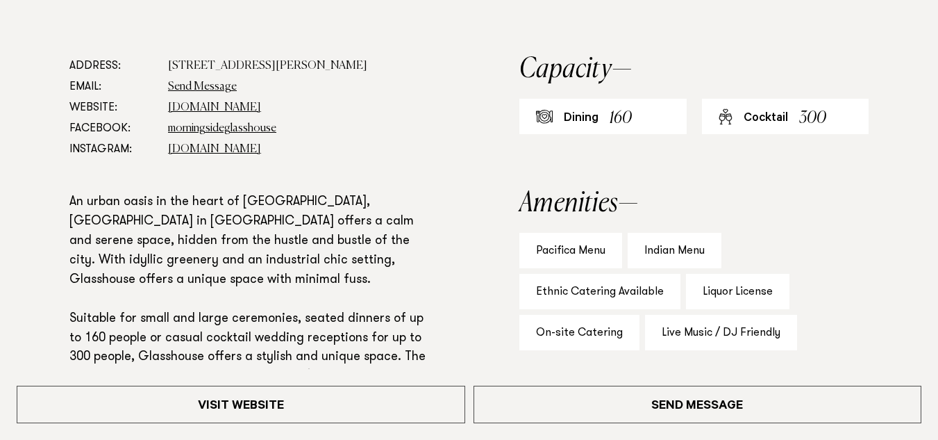
scroll to position [778, 0]
click at [303, 106] on dd "[DOMAIN_NAME]" at bounding box center [299, 107] width 262 height 21
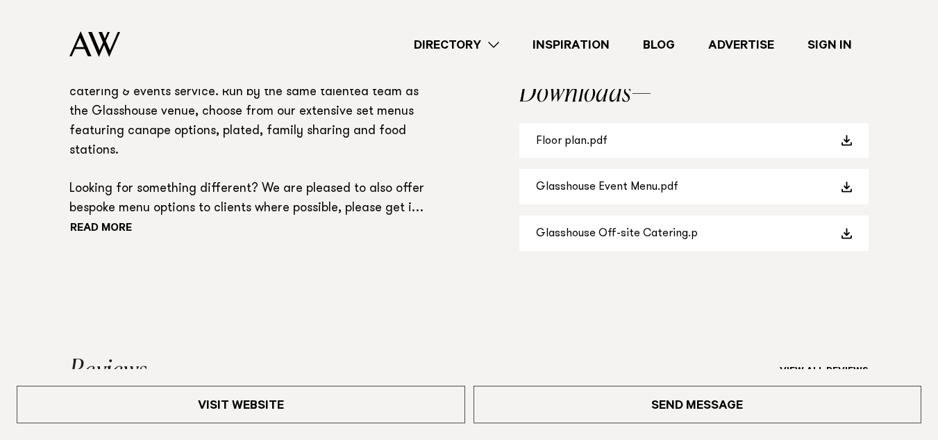
scroll to position [1111, 0]
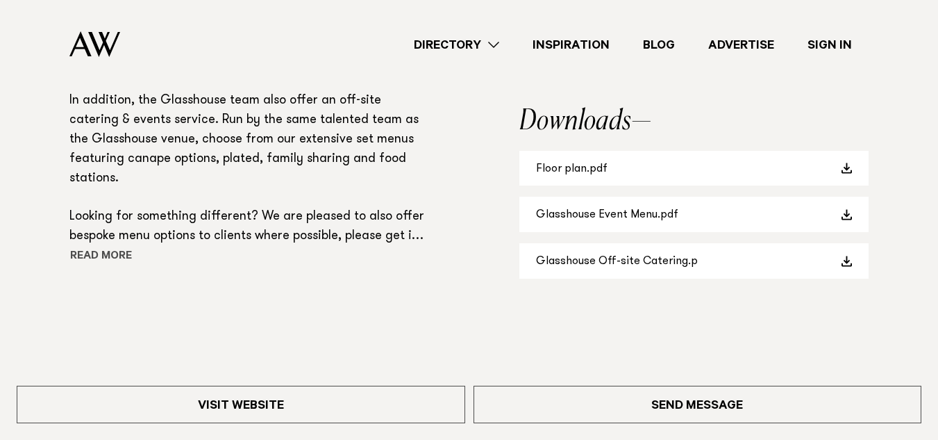
click at [123, 256] on button "Read more" at bounding box center [131, 257] width 125 height 21
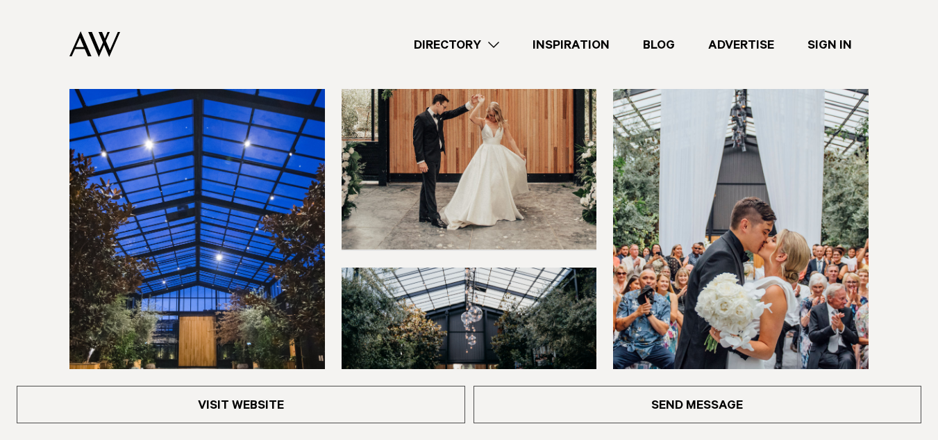
scroll to position [325, 0]
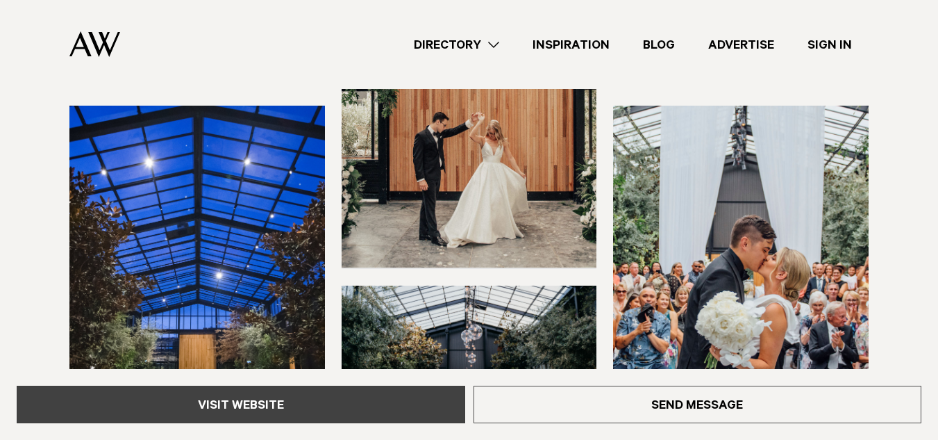
click at [191, 409] on link "Visit Website" at bounding box center [241, 403] width 449 height 37
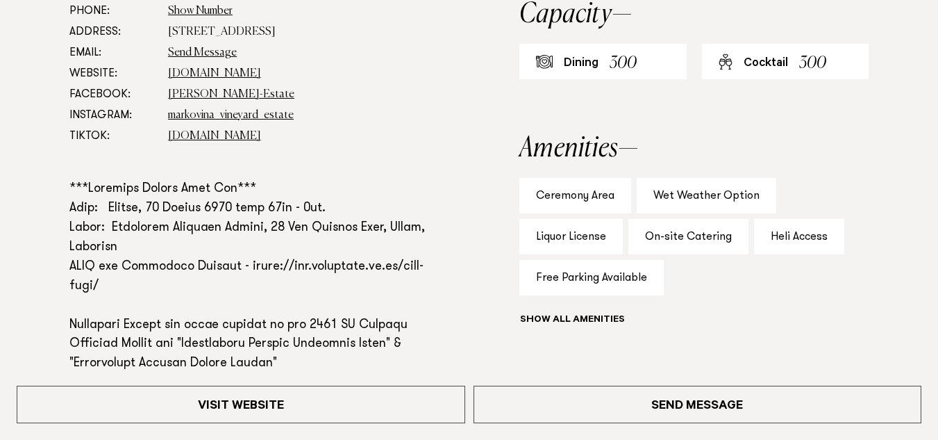
scroll to position [833, 0]
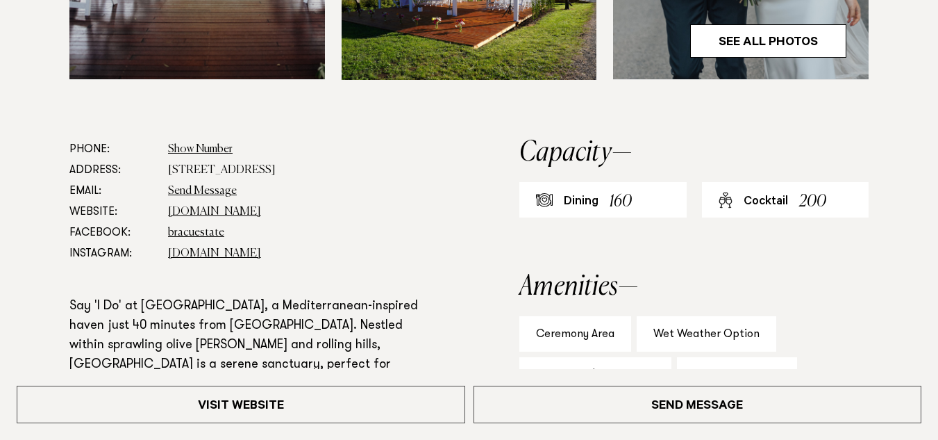
scroll to position [694, 0]
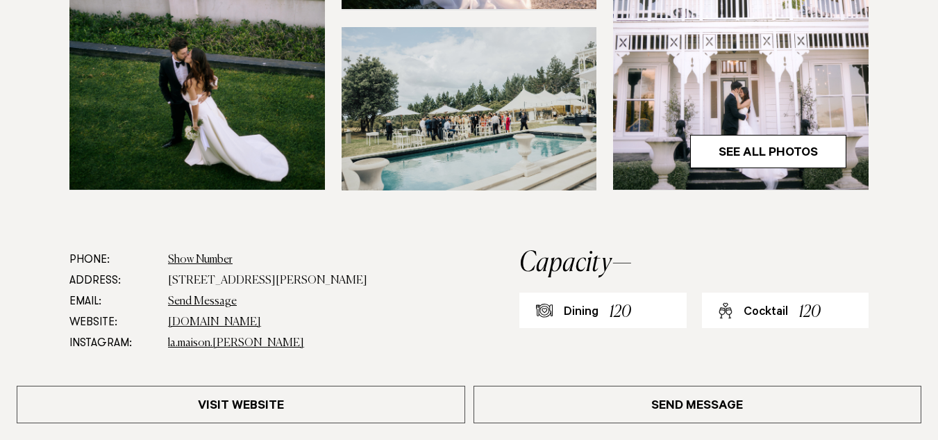
scroll to position [611, 0]
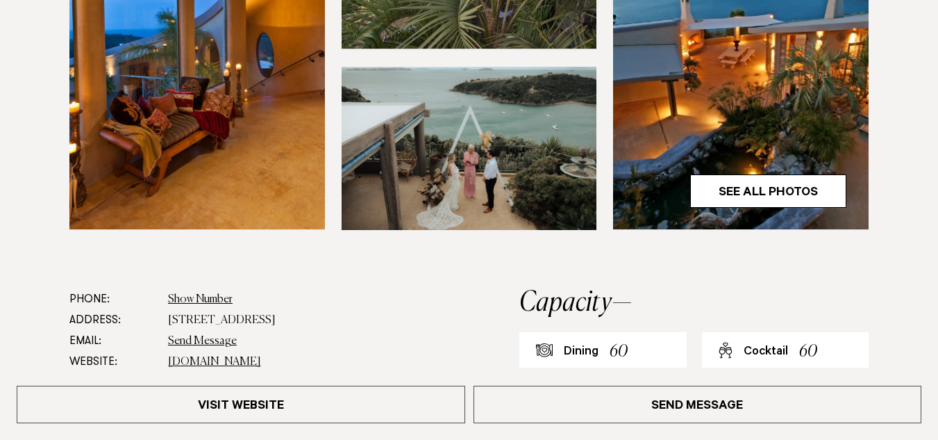
scroll to position [556, 0]
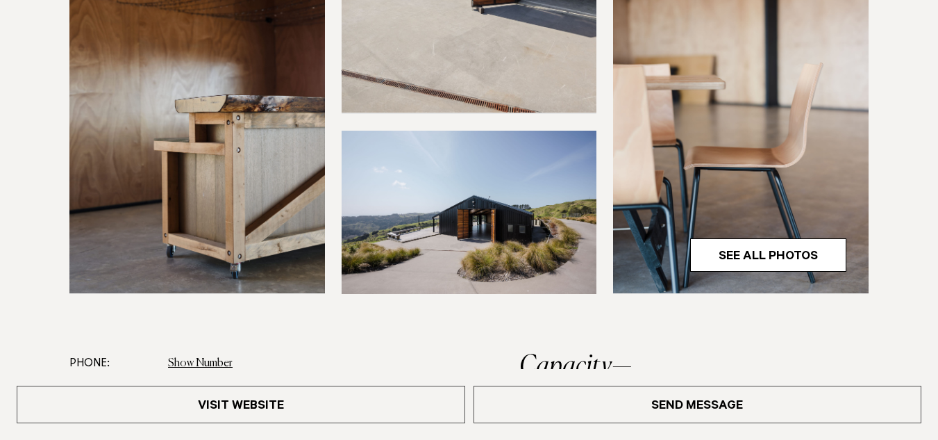
scroll to position [639, 0]
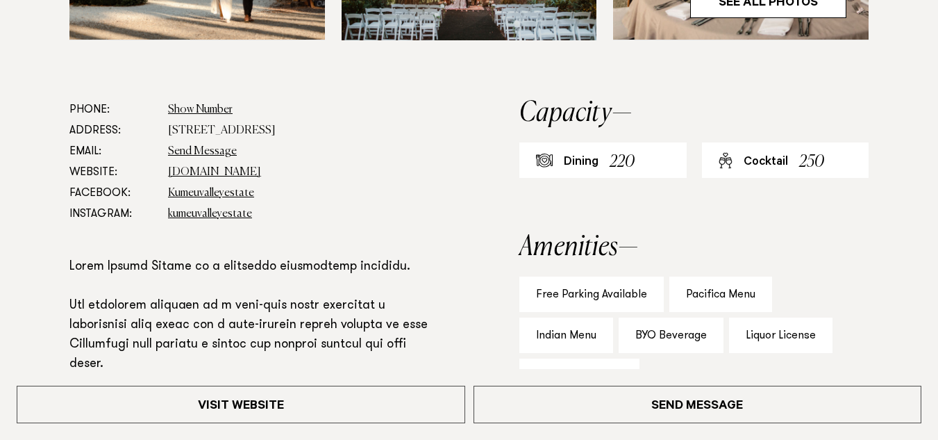
scroll to position [750, 0]
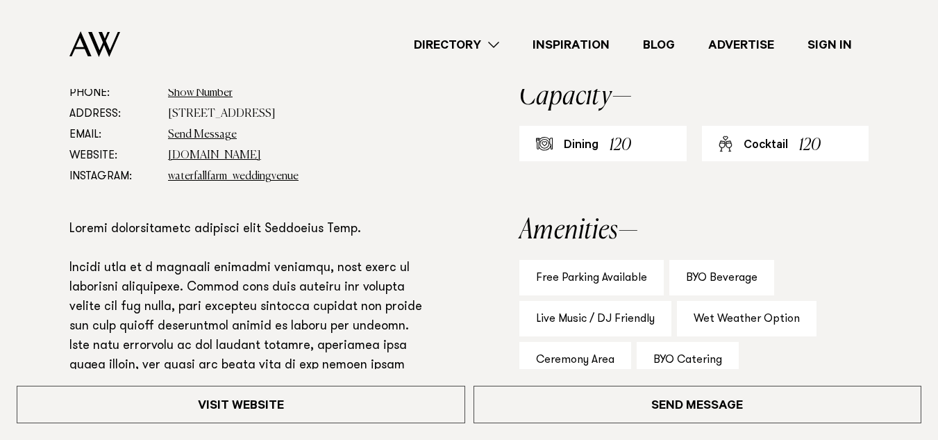
scroll to position [722, 0]
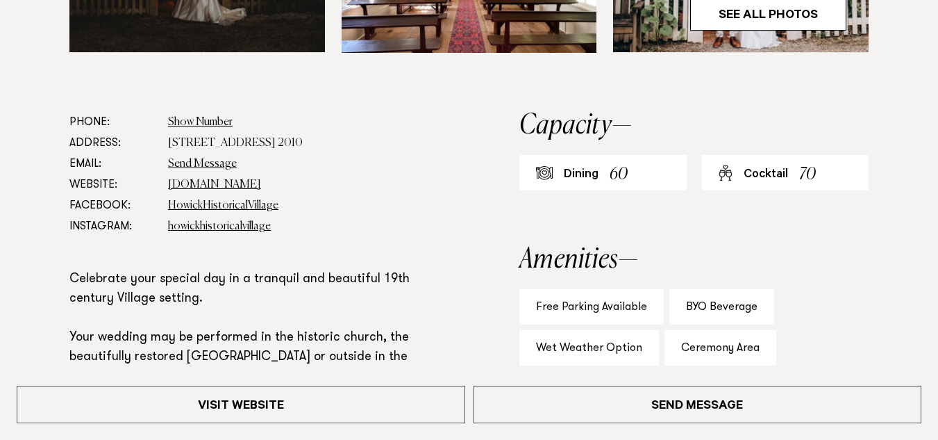
scroll to position [833, 0]
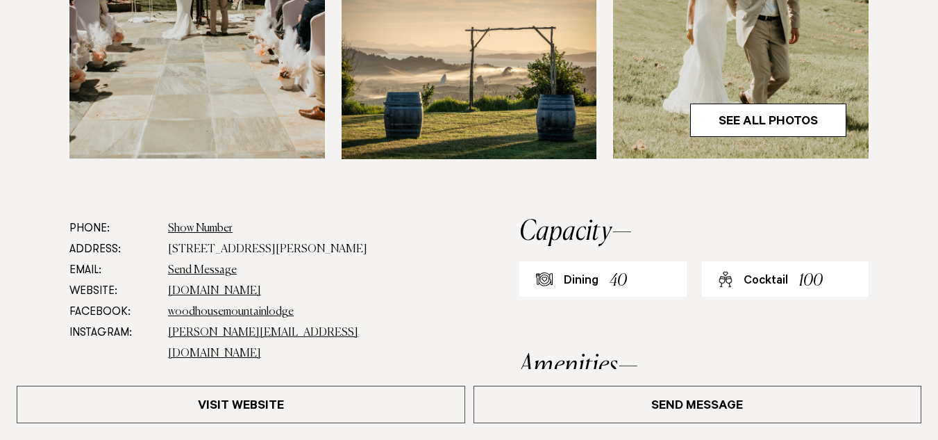
scroll to position [667, 0]
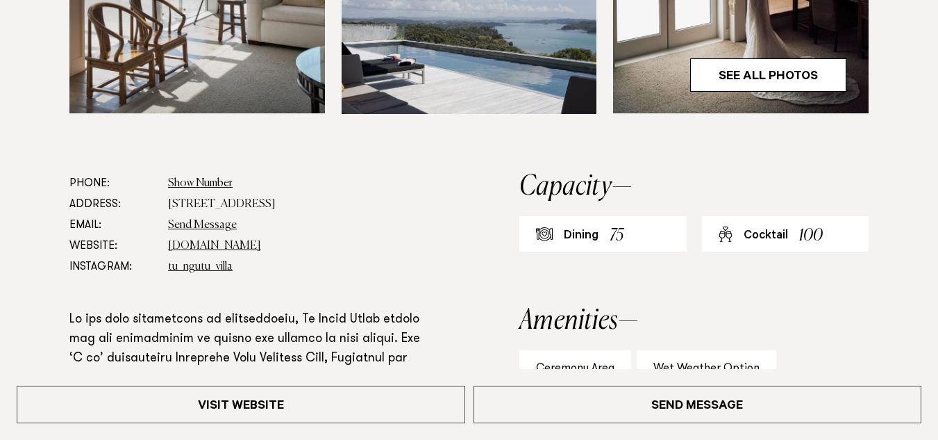
scroll to position [667, 0]
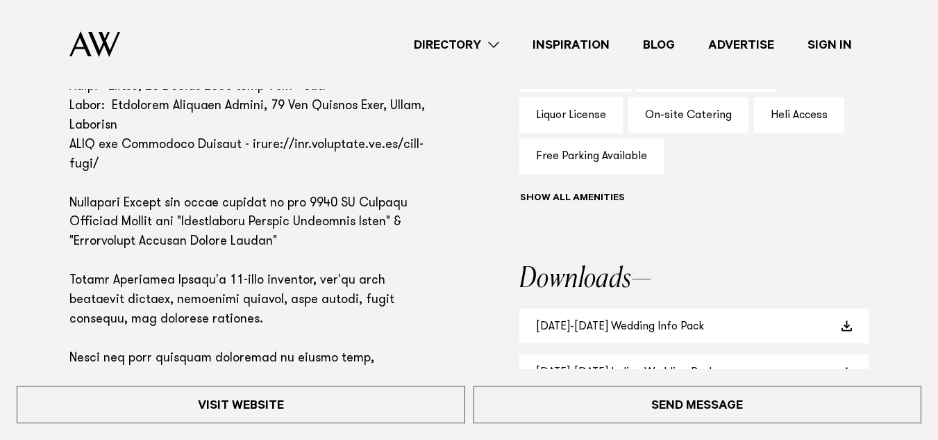
scroll to position [861, 0]
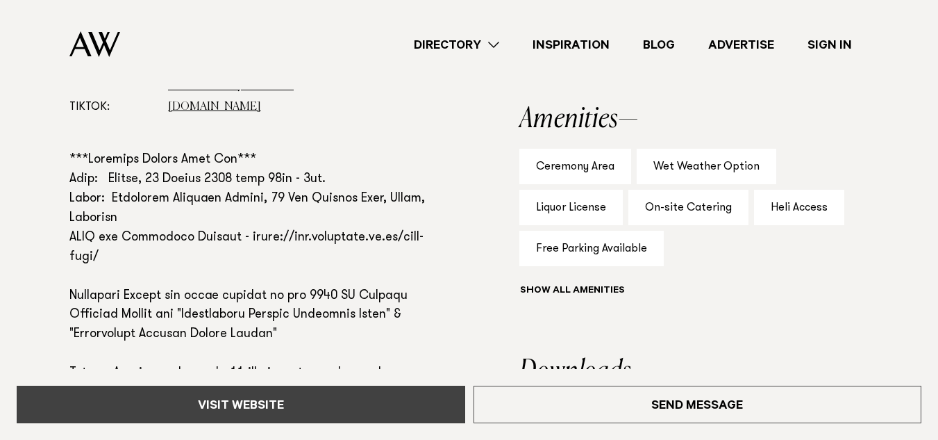
click at [199, 415] on link "Visit Website" at bounding box center [241, 403] width 449 height 37
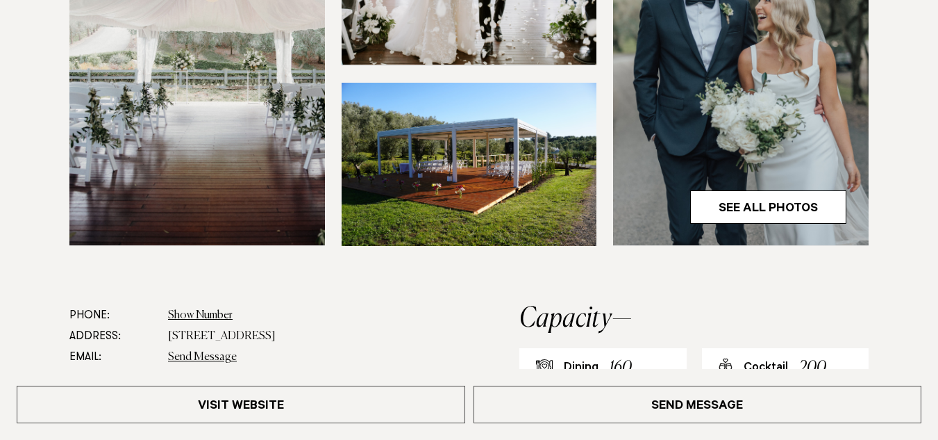
scroll to position [556, 0]
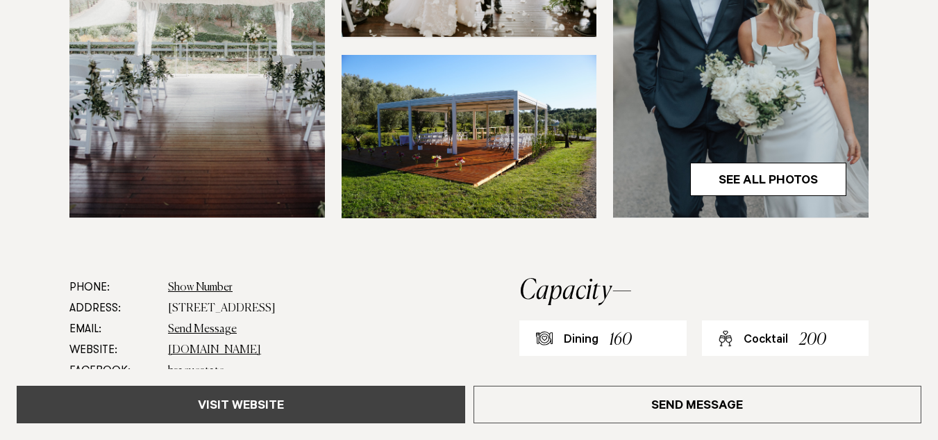
click at [322, 405] on link "Visit Website" at bounding box center [241, 403] width 449 height 37
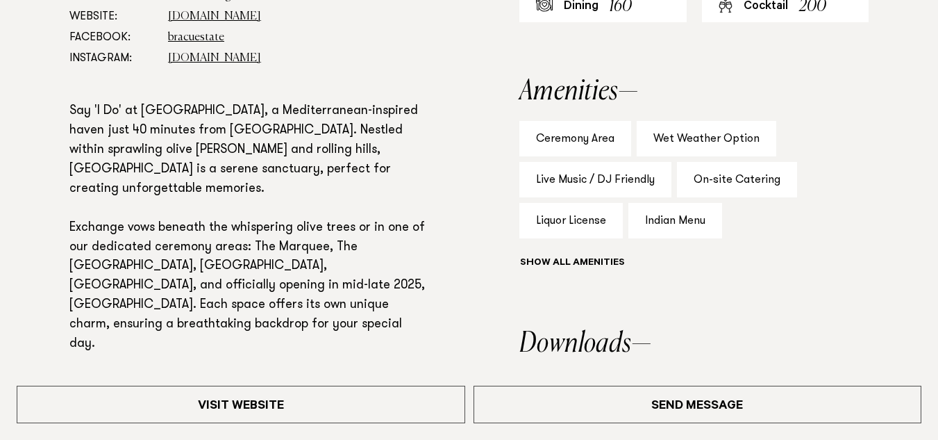
scroll to position [917, 0]
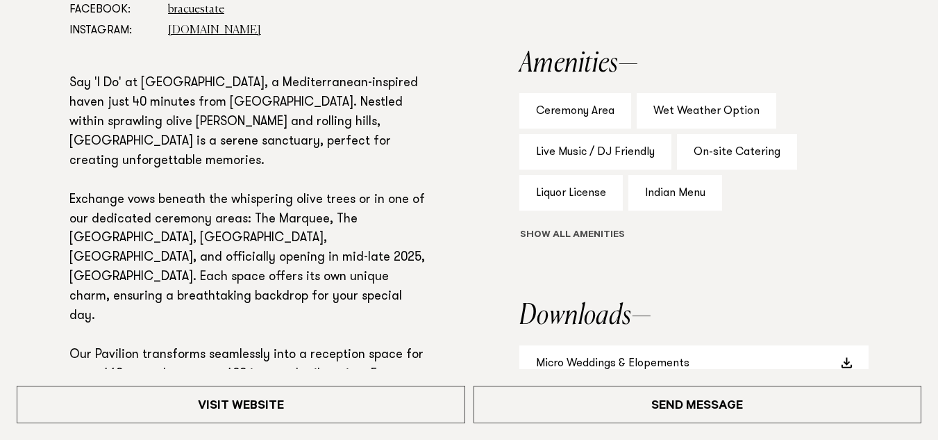
click at [571, 233] on button "Show all" at bounding box center [597, 235] width 157 height 15
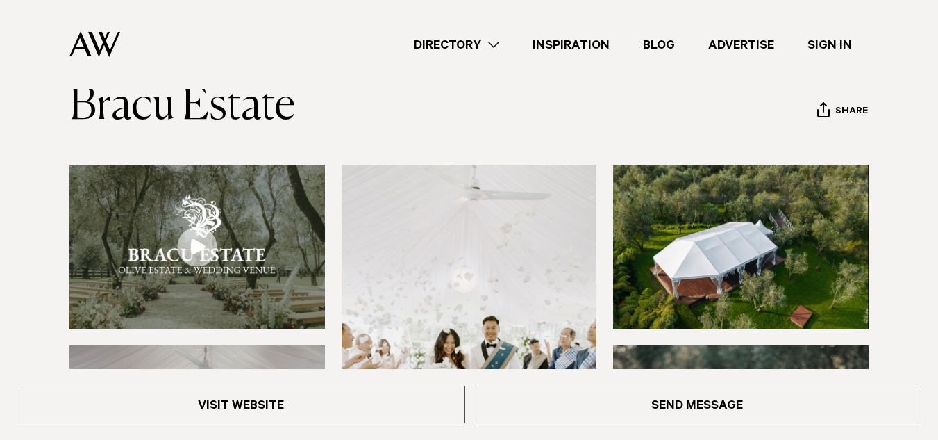
scroll to position [83, 0]
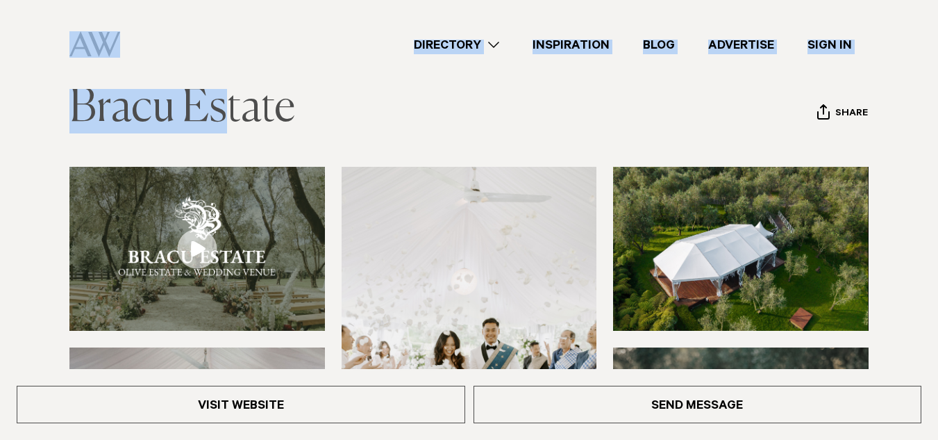
drag, startPoint x: 72, startPoint y: 76, endPoint x: 224, endPoint y: 126, distance: 160.3
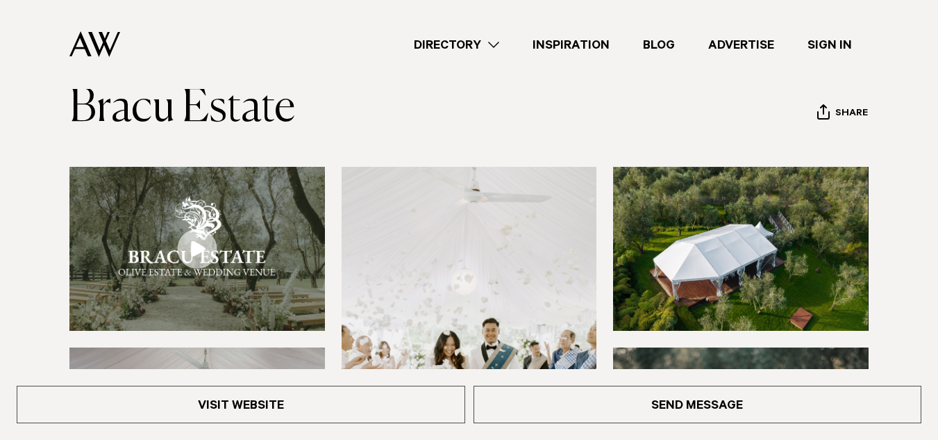
click at [302, 120] on header "Venues Bracu Estate Share Copy Link Email twitter facebook" at bounding box center [468, 99] width 799 height 69
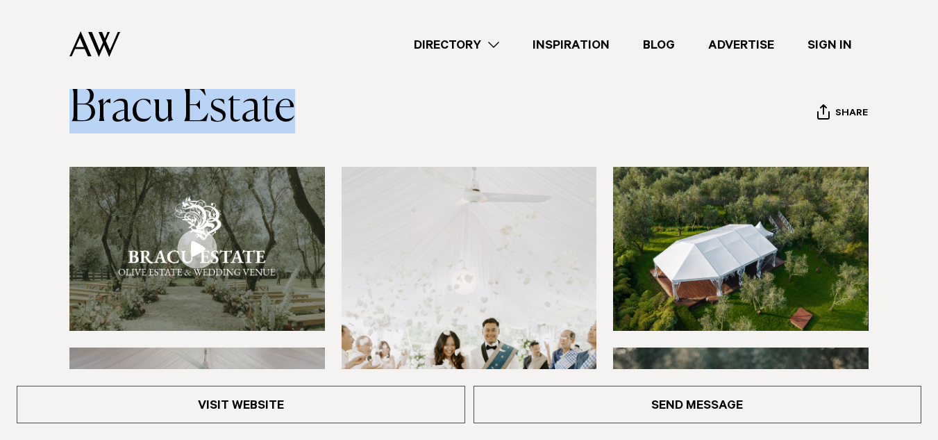
scroll to position [79, 0]
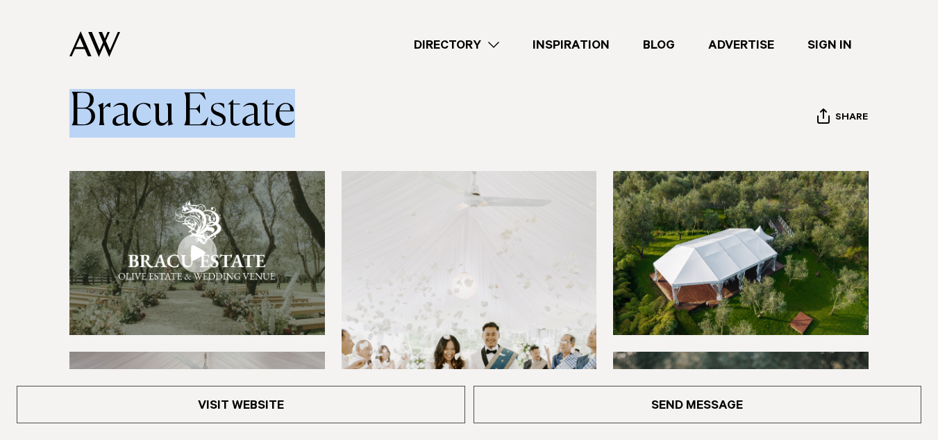
drag, startPoint x: 301, startPoint y: 108, endPoint x: 35, endPoint y: 109, distance: 266.0
click at [35, 109] on div "Venues Bracu Estate Share Copy Link Email twitter" at bounding box center [469, 103] width 916 height 69
copy link "Bracu Estate"
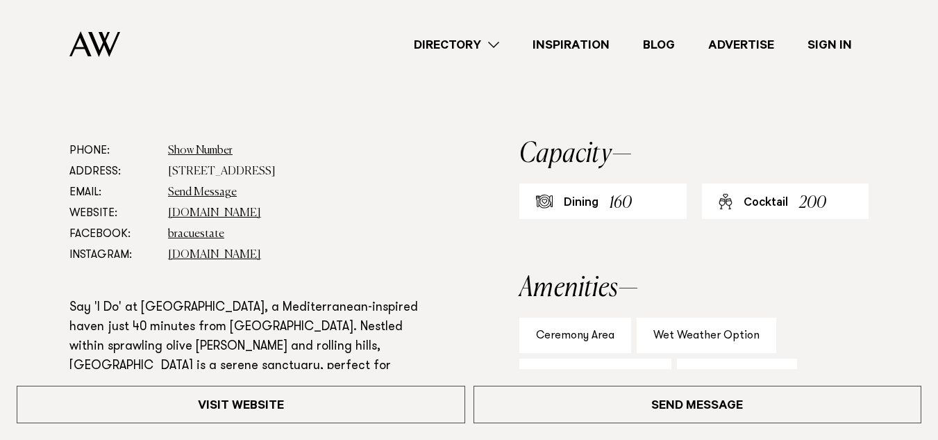
scroll to position [690, 0]
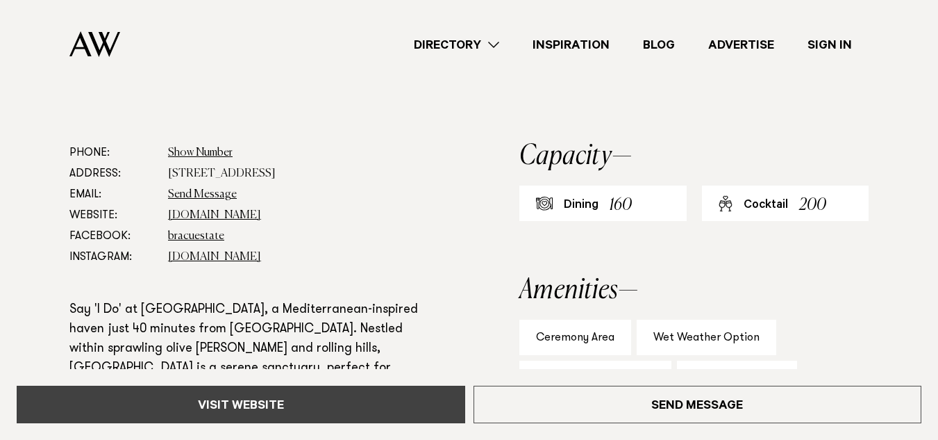
click at [227, 400] on link "Visit Website" at bounding box center [241, 403] width 449 height 37
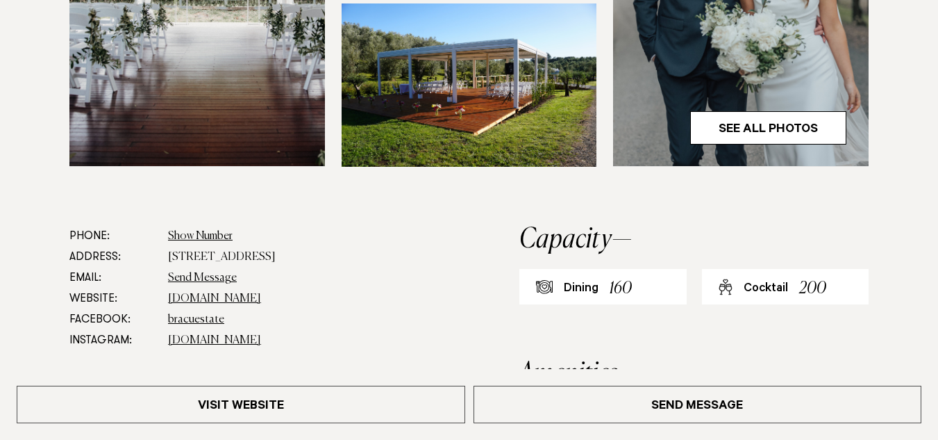
scroll to position [635, 0]
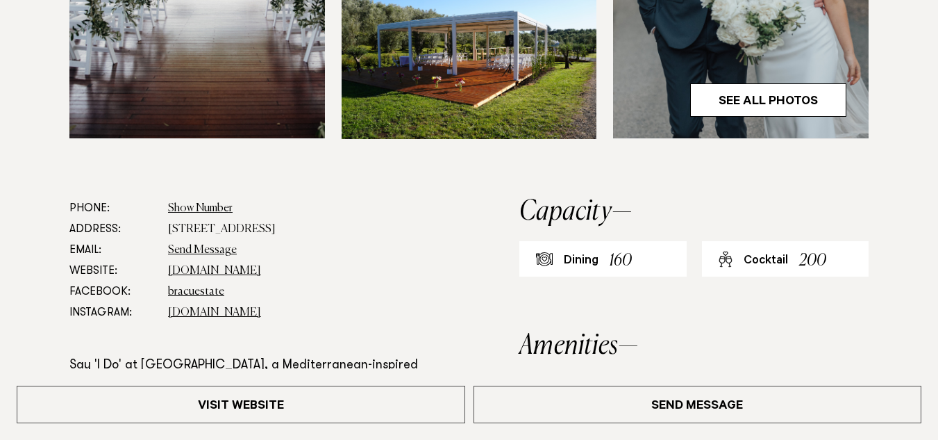
drag, startPoint x: 164, startPoint y: 227, endPoint x: 324, endPoint y: 238, distance: 160.8
click at [324, 238] on dl "Phone: Show Number 09 236 1033 Address: 49 Main Road, Bombay 2675 Email: Send M…" at bounding box center [249, 260] width 360 height 125
copy dd "49 Main Road, Bombay 2675"
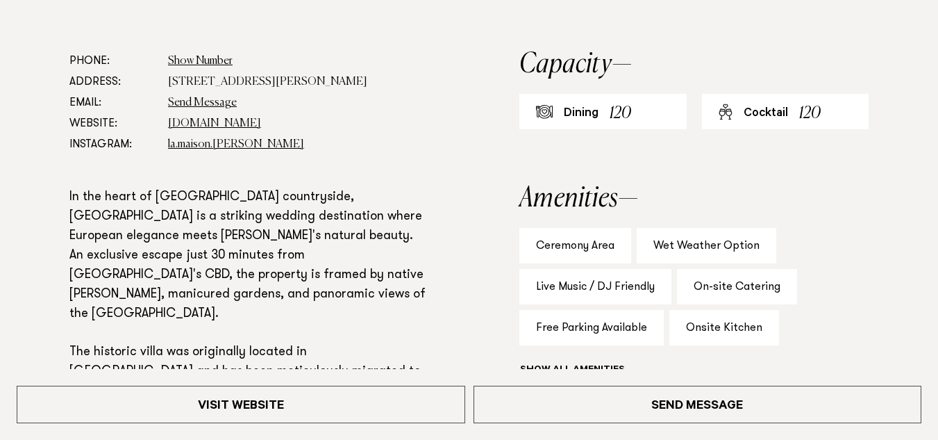
scroll to position [806, 0]
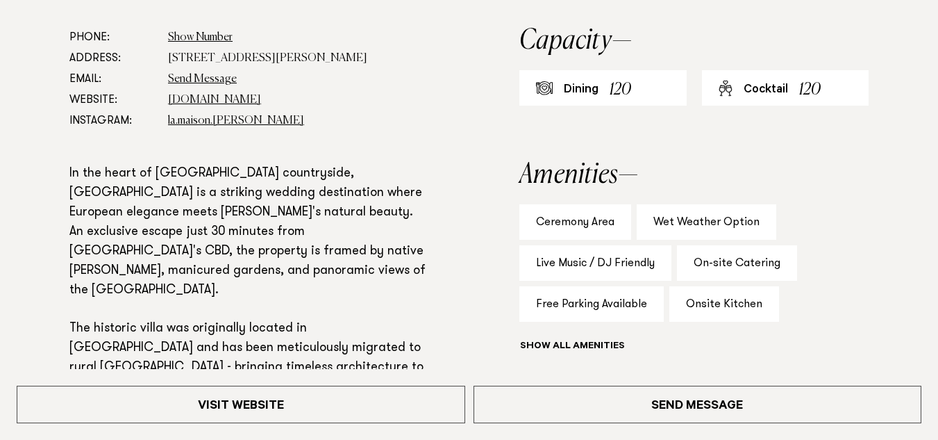
click at [603, 334] on div "Ceremony Area Wet Weather Option Live Music / DJ Friendly On-site Catering Free…" at bounding box center [693, 280] width 349 height 153
click at [601, 335] on div "Ceremony Area Wet Weather Option Live Music / DJ Friendly On-site Catering Free…" at bounding box center [693, 280] width 349 height 153
click at [601, 341] on div "Show all" at bounding box center [693, 347] width 349 height 19
click at [574, 342] on div "Show all" at bounding box center [693, 347] width 349 height 19
click at [569, 348] on button "Show all" at bounding box center [597, 347] width 157 height 15
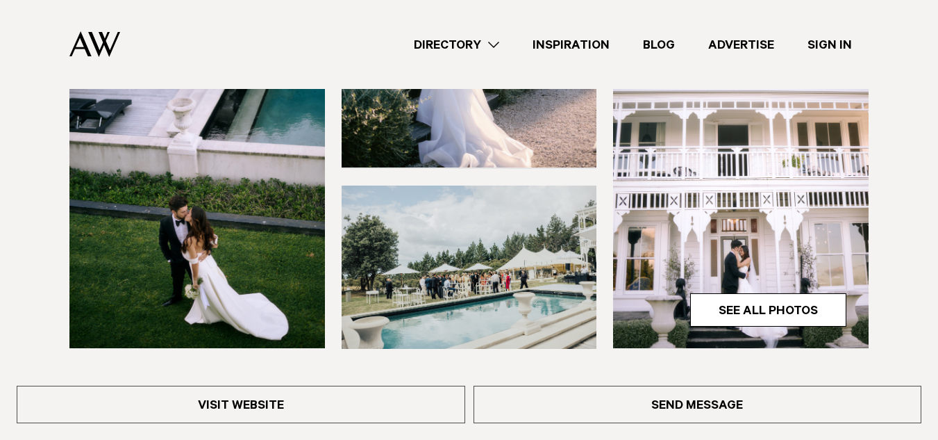
scroll to position [361, 0]
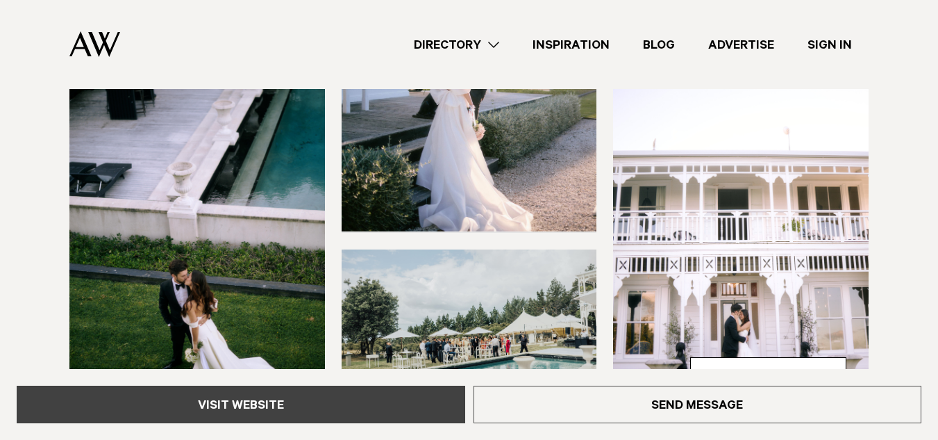
click at [178, 408] on link "Visit Website" at bounding box center [241, 403] width 449 height 37
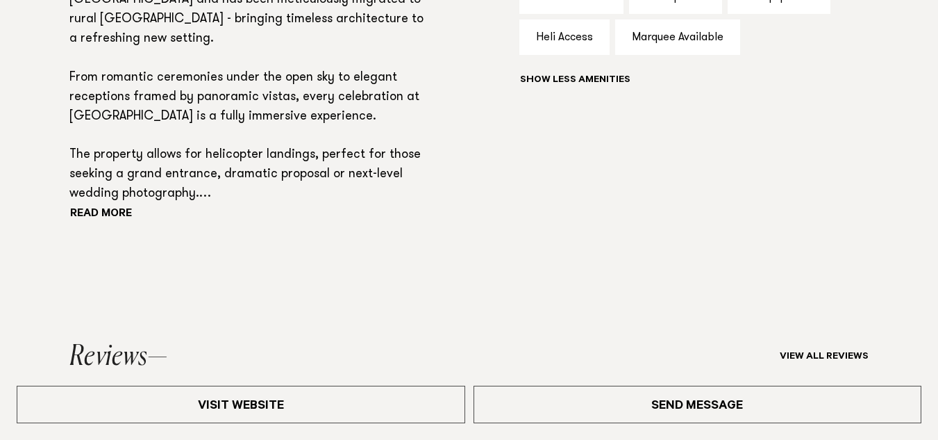
scroll to position [1194, 0]
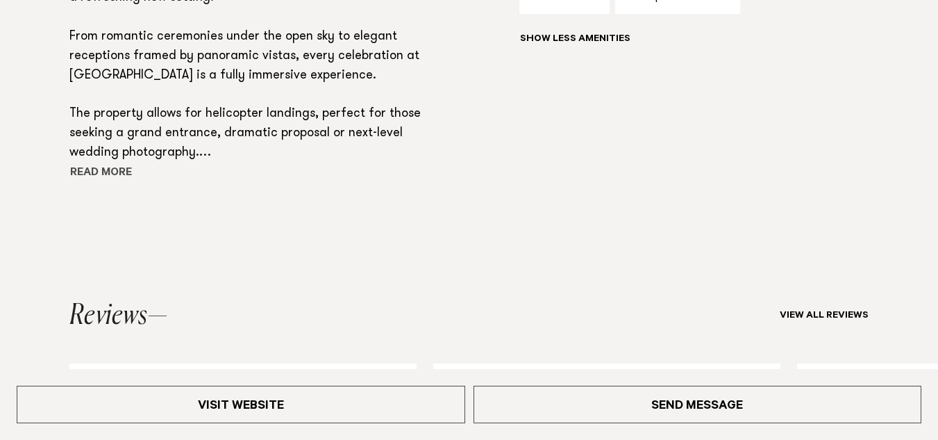
click at [80, 174] on button "Read more" at bounding box center [131, 173] width 125 height 21
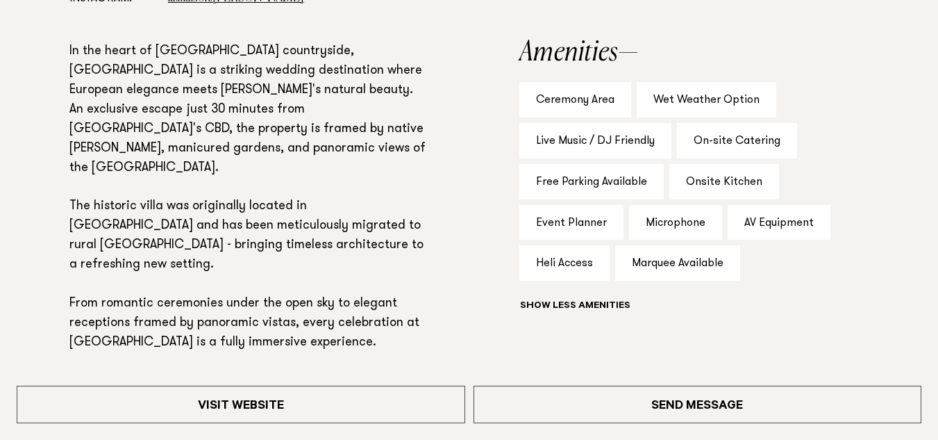
scroll to position [933, 0]
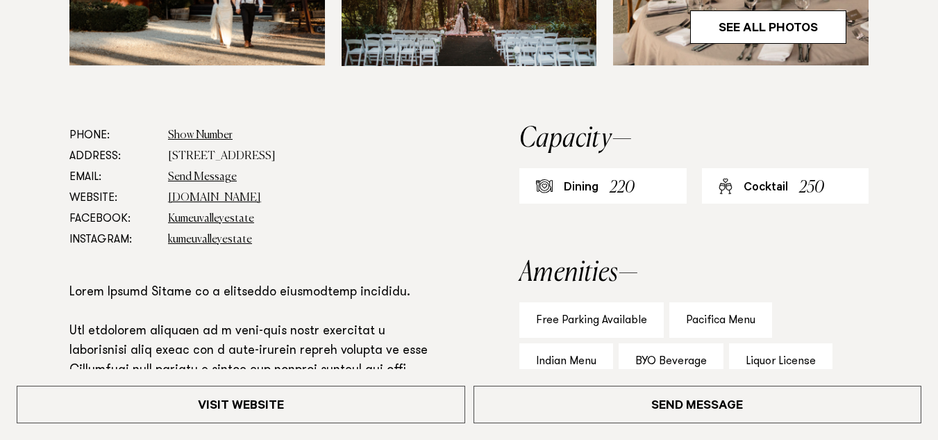
scroll to position [778, 0]
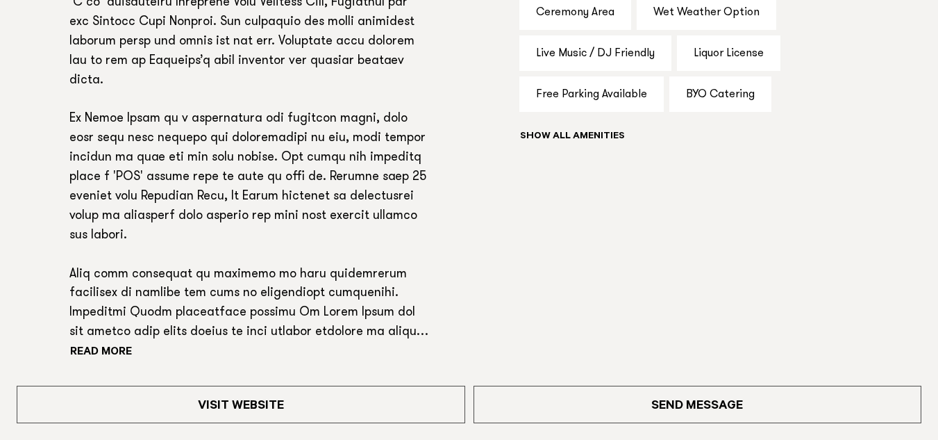
scroll to position [1028, 0]
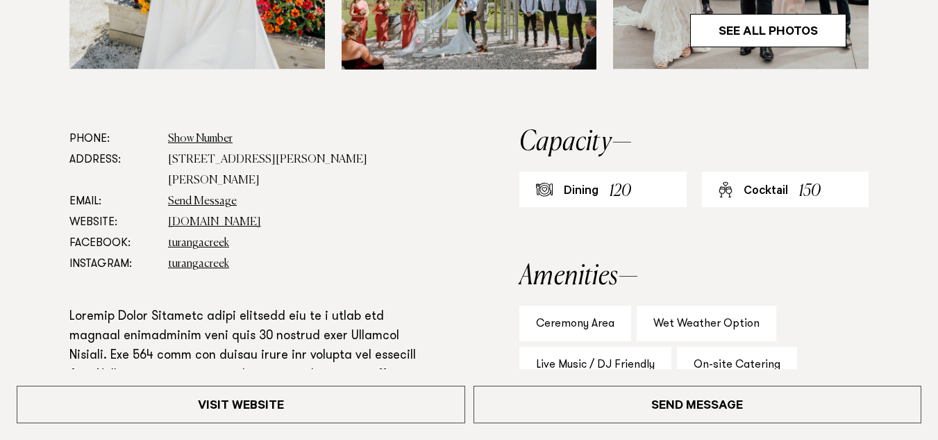
scroll to position [861, 0]
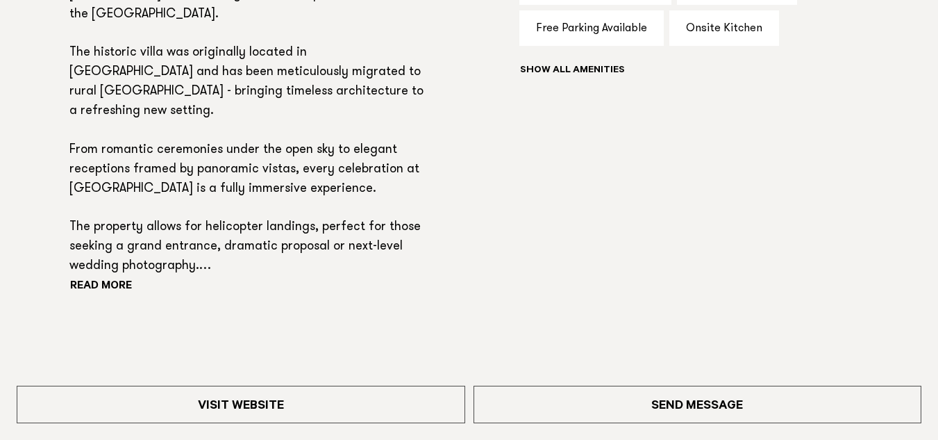
scroll to position [1083, 0]
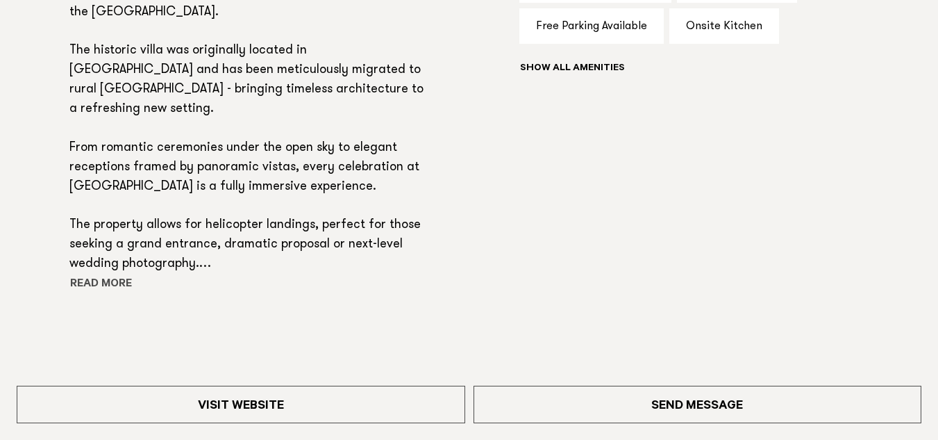
click at [106, 279] on button "Read more" at bounding box center [131, 284] width 125 height 21
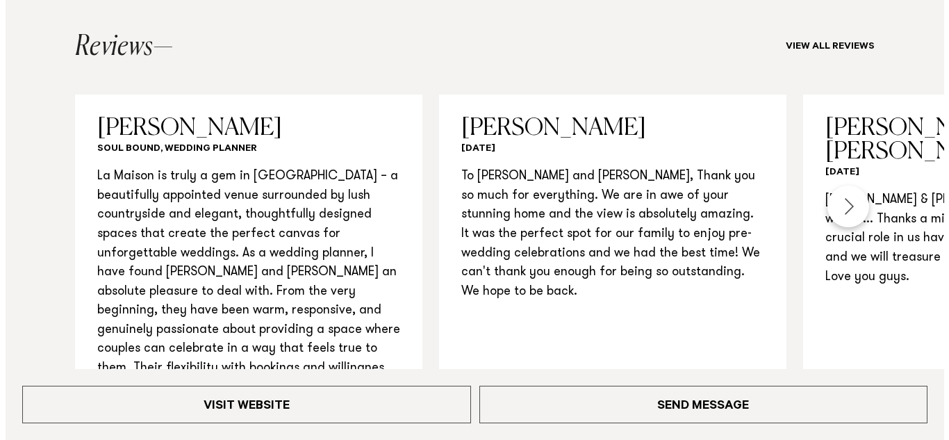
scroll to position [1605, 0]
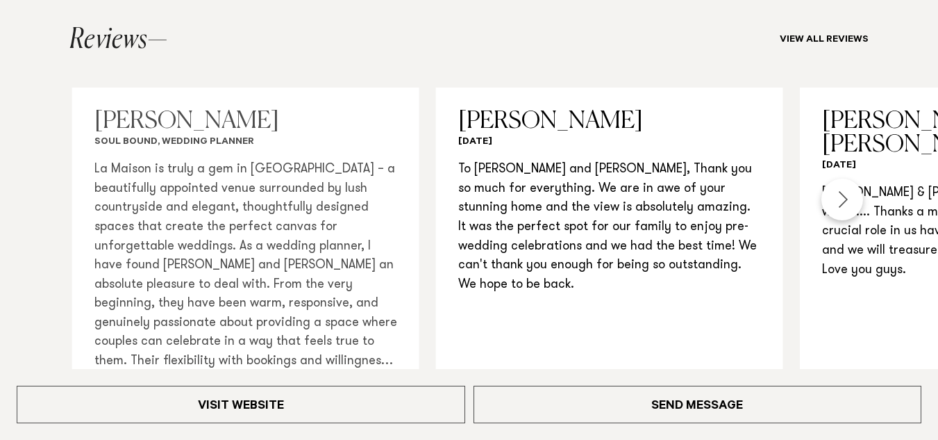
click at [104, 326] on div "Read more" at bounding box center [245, 280] width 303 height 240
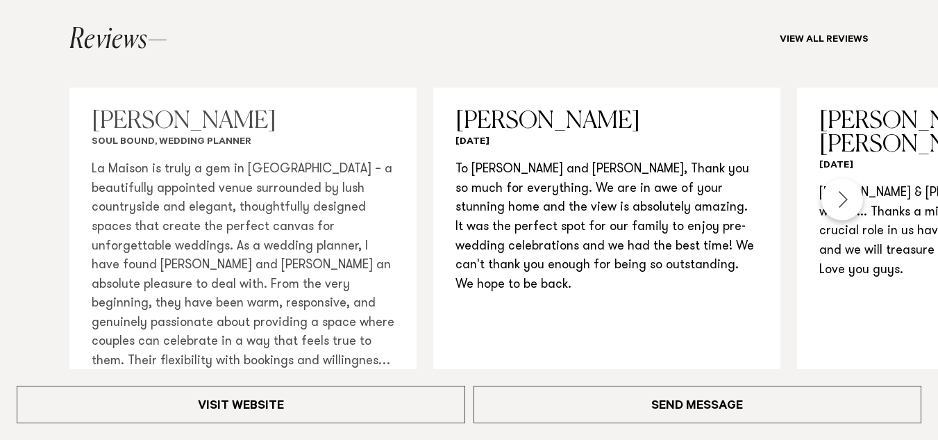
click at [104, 326] on div "Read more" at bounding box center [243, 280] width 303 height 240
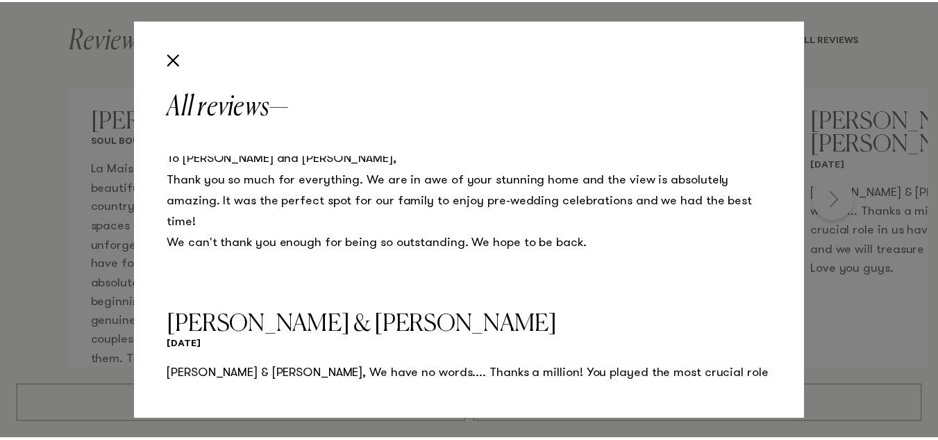
scroll to position [522, 0]
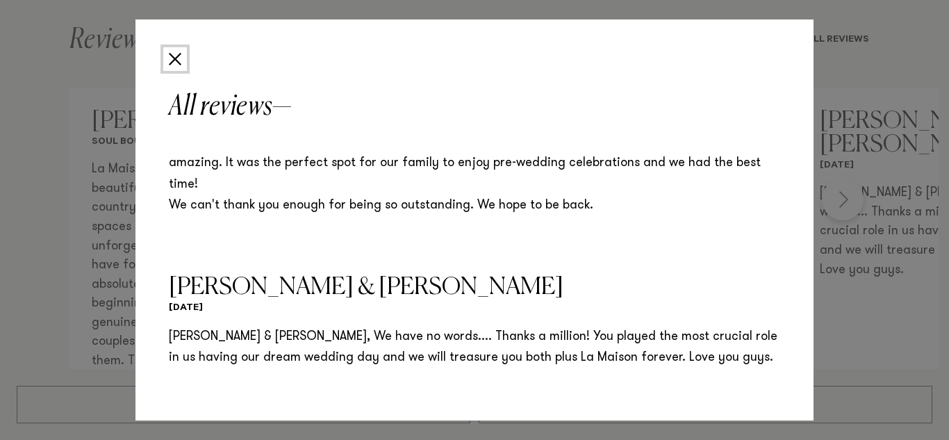
click at [170, 60] on button "Close" at bounding box center [175, 59] width 24 height 24
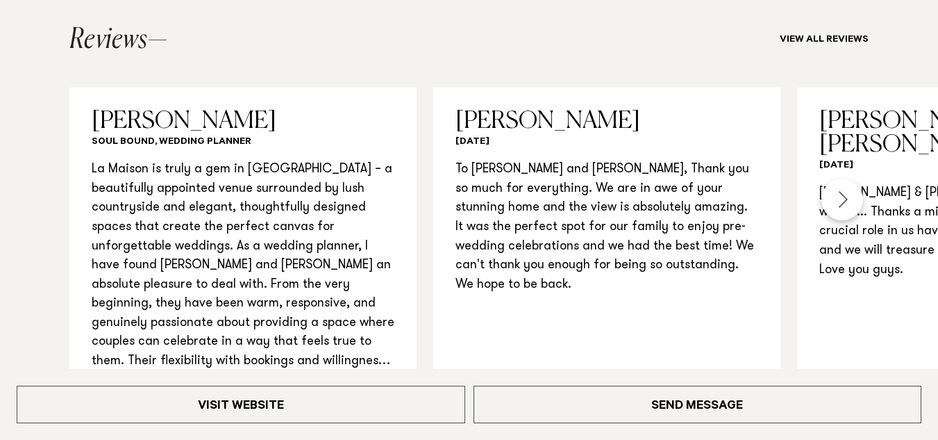
click at [851, 178] on div "Next slide" at bounding box center [842, 199] width 42 height 42
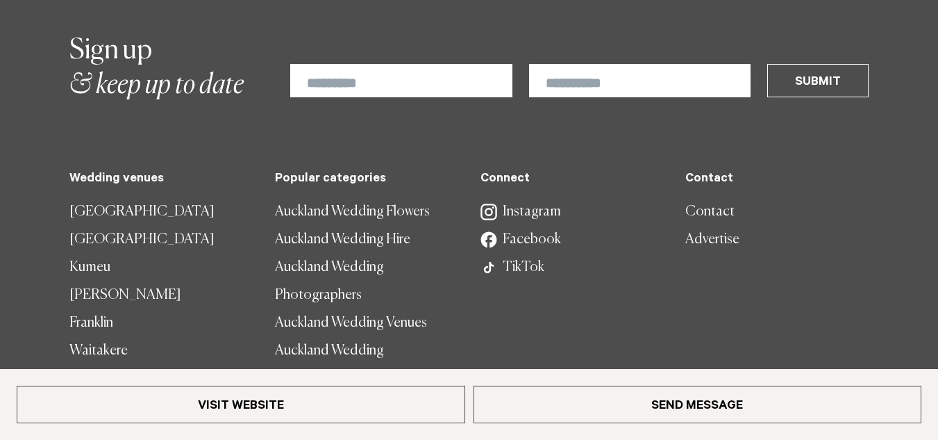
scroll to position [2939, 0]
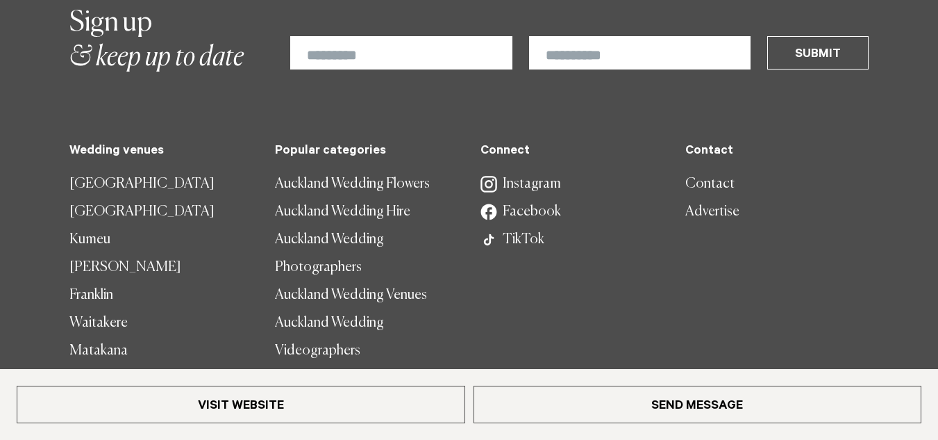
click at [99, 365] on link "Manukau" at bounding box center [160, 379] width 183 height 28
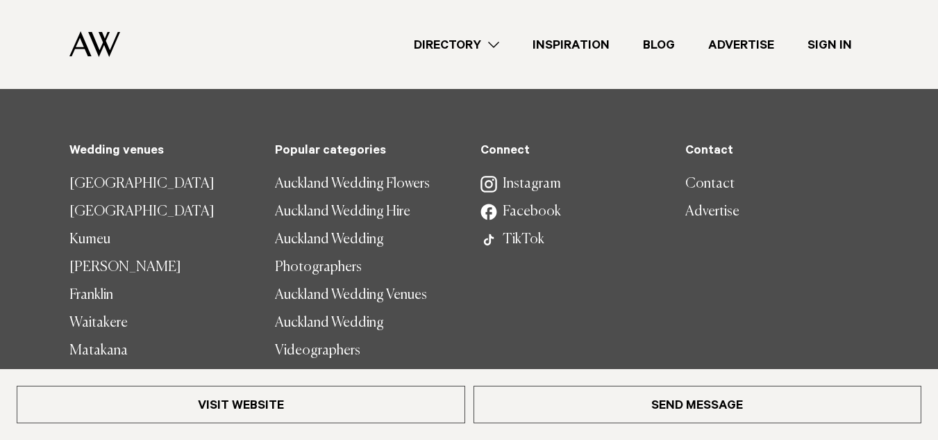
scroll to position [2932, 0]
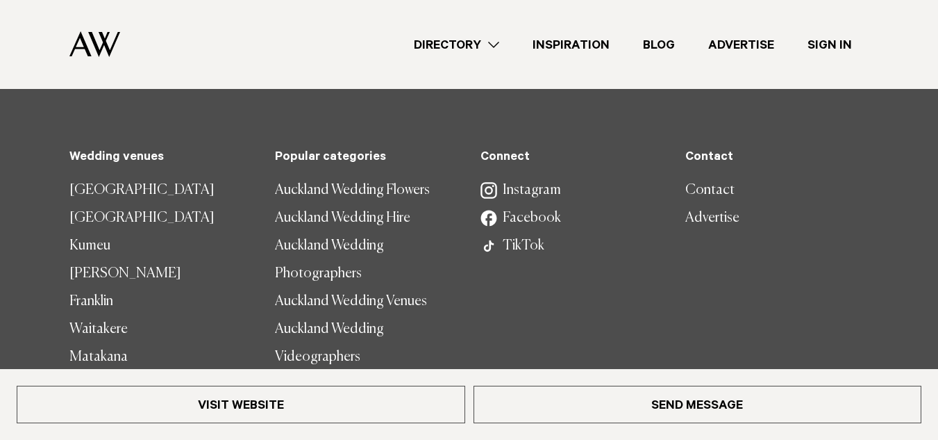
click at [94, 287] on link "Franklin" at bounding box center [160, 301] width 183 height 28
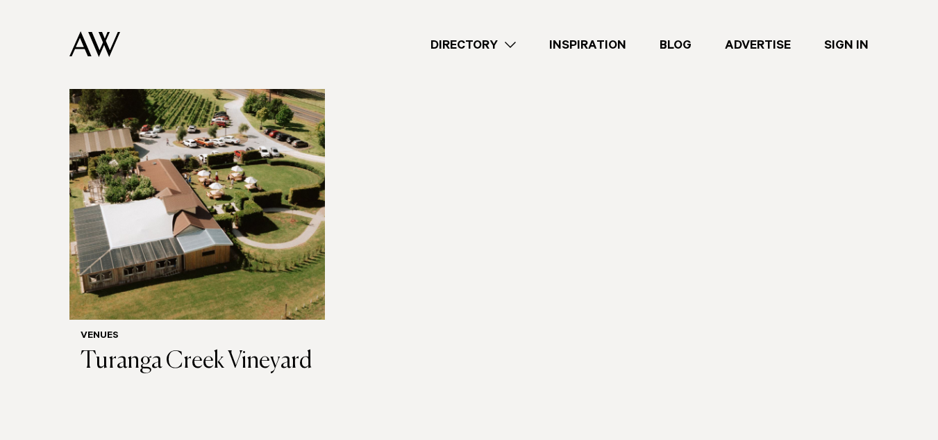
scroll to position [917, 0]
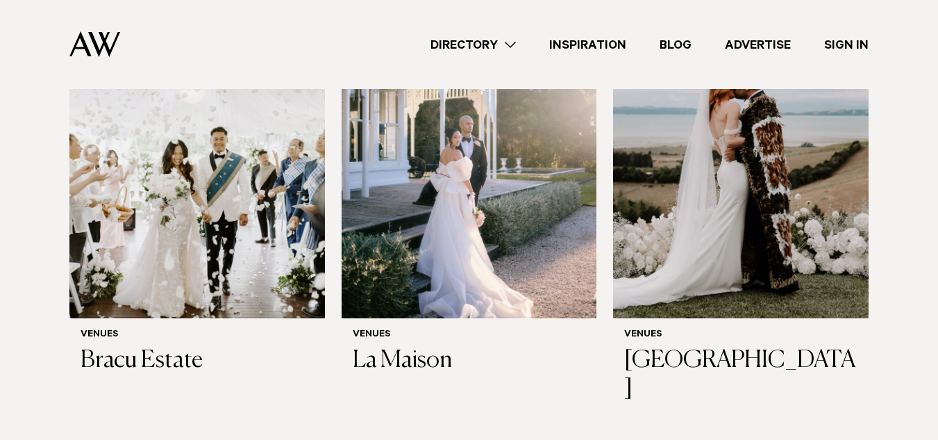
scroll to position [333, 0]
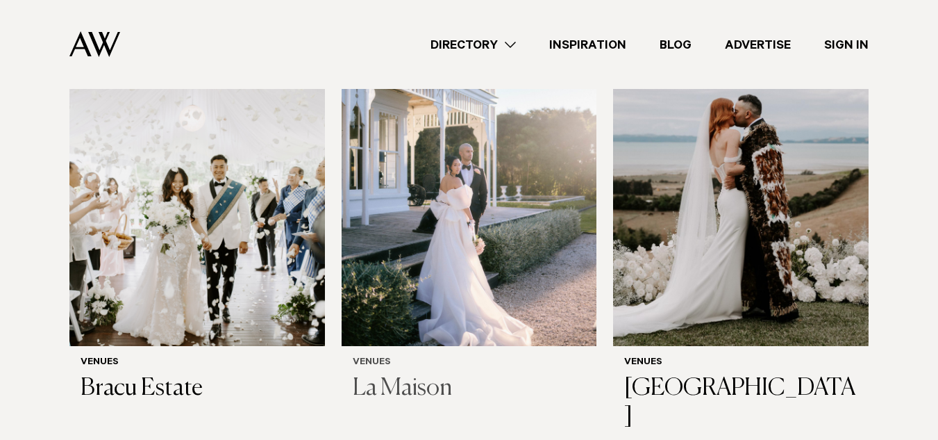
click at [389, 197] on img at bounding box center [470, 174] width 256 height 342
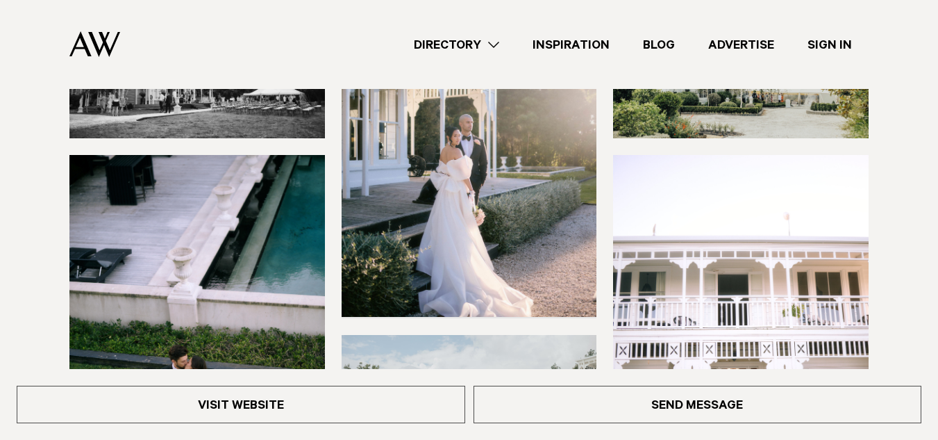
scroll to position [250, 0]
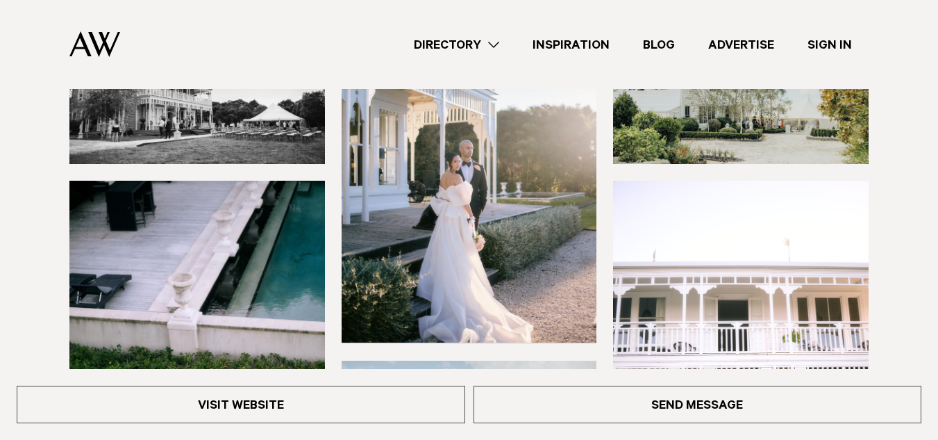
click at [274, 137] on img at bounding box center [197, 81] width 256 height 163
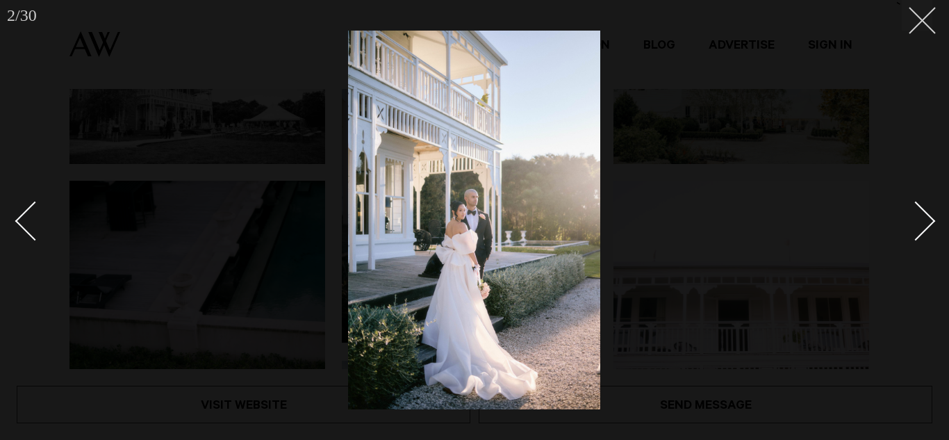
click at [930, 28] on line at bounding box center [922, 21] width 26 height 26
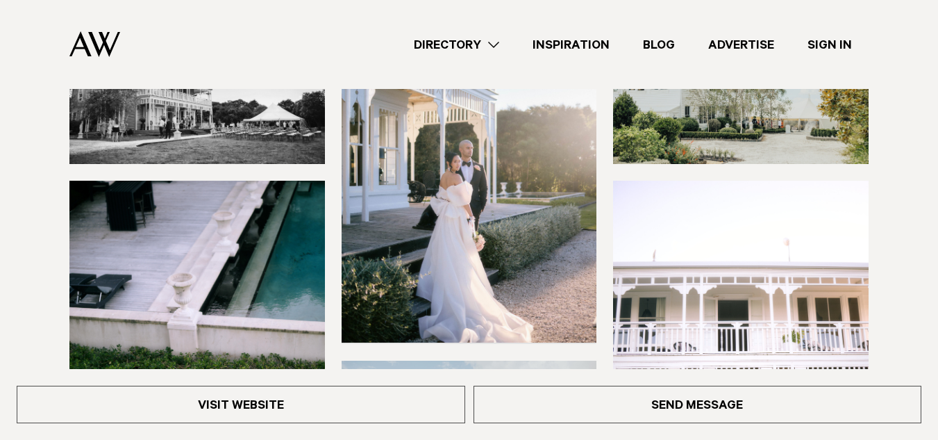
click at [165, 108] on img at bounding box center [197, 81] width 256 height 163
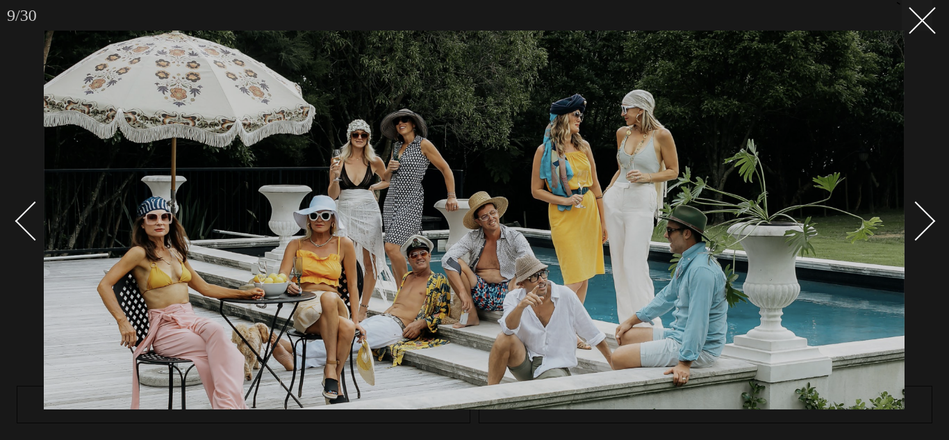
click at [917, 32] on div at bounding box center [474, 220] width 949 height 440
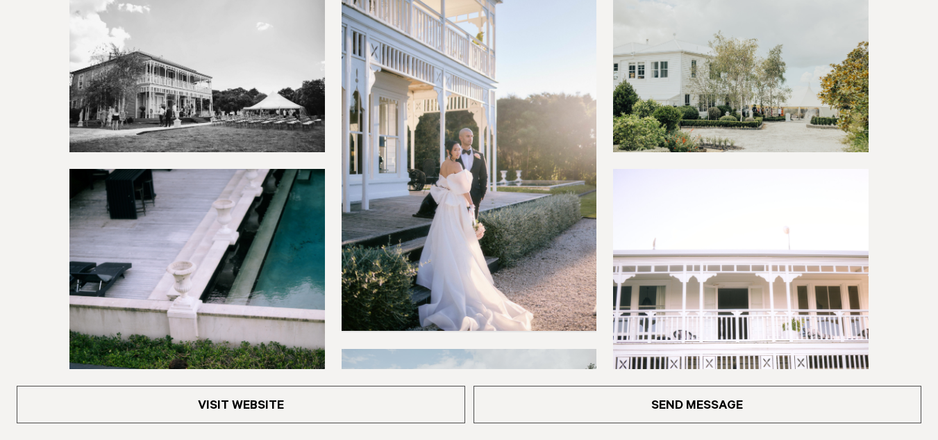
scroll to position [256, 0]
